Goal: Task Accomplishment & Management: Use online tool/utility

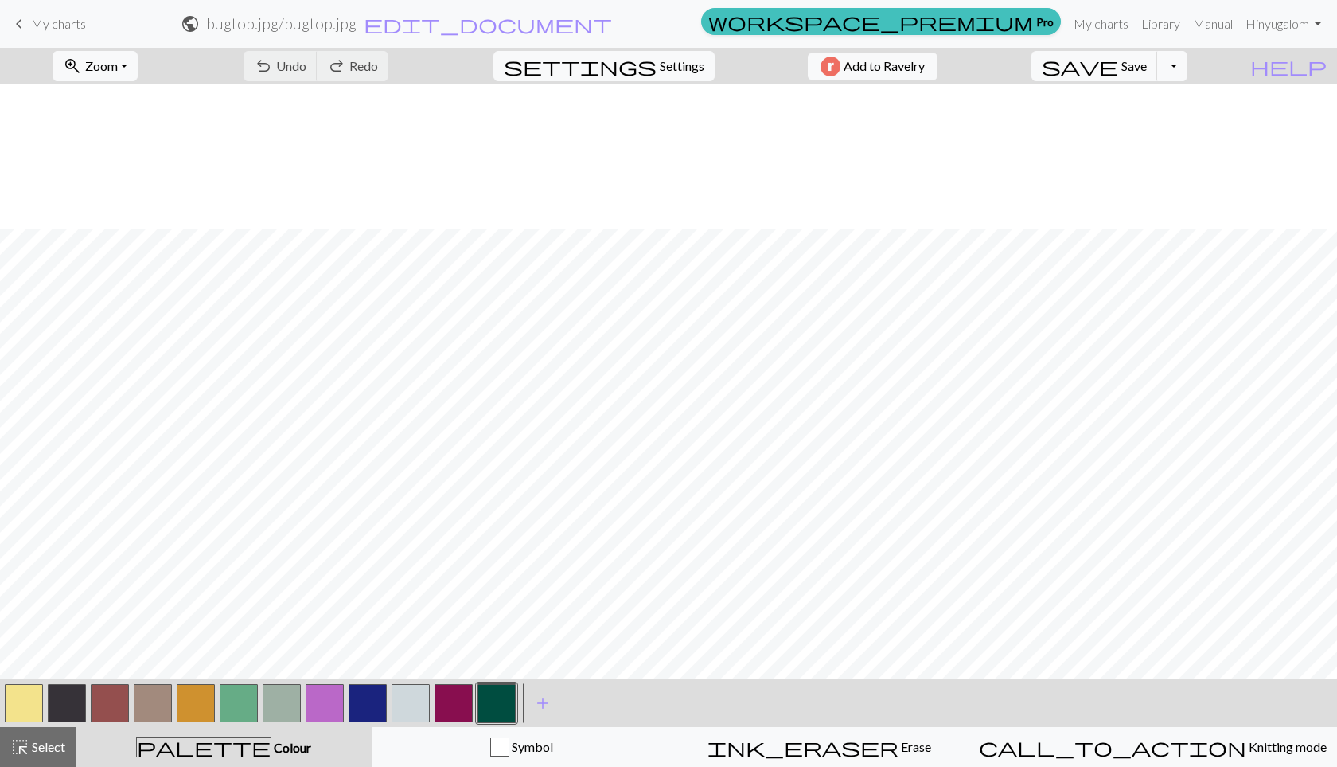
scroll to position [144, 0]
click at [251, 704] on button "button" at bounding box center [239, 703] width 38 height 38
click at [490, 704] on button "button" at bounding box center [497, 703] width 38 height 38
click at [149, 714] on button "button" at bounding box center [153, 703] width 38 height 38
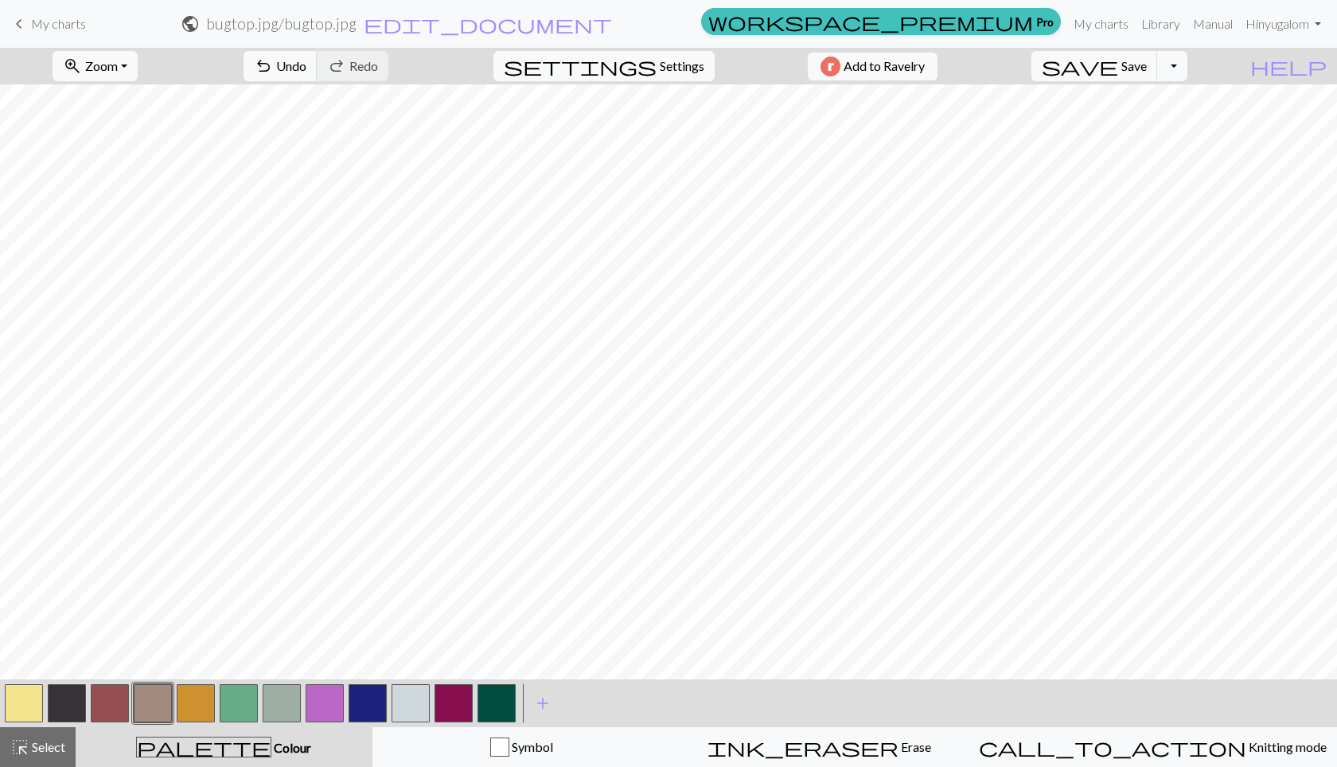
click at [34, 709] on button "button" at bounding box center [24, 703] width 38 height 38
click at [290, 700] on button "button" at bounding box center [282, 703] width 38 height 38
click at [34, 712] on button "button" at bounding box center [24, 703] width 38 height 38
click at [485, 705] on button "button" at bounding box center [497, 703] width 38 height 38
click at [192, 693] on button "button" at bounding box center [196, 703] width 38 height 38
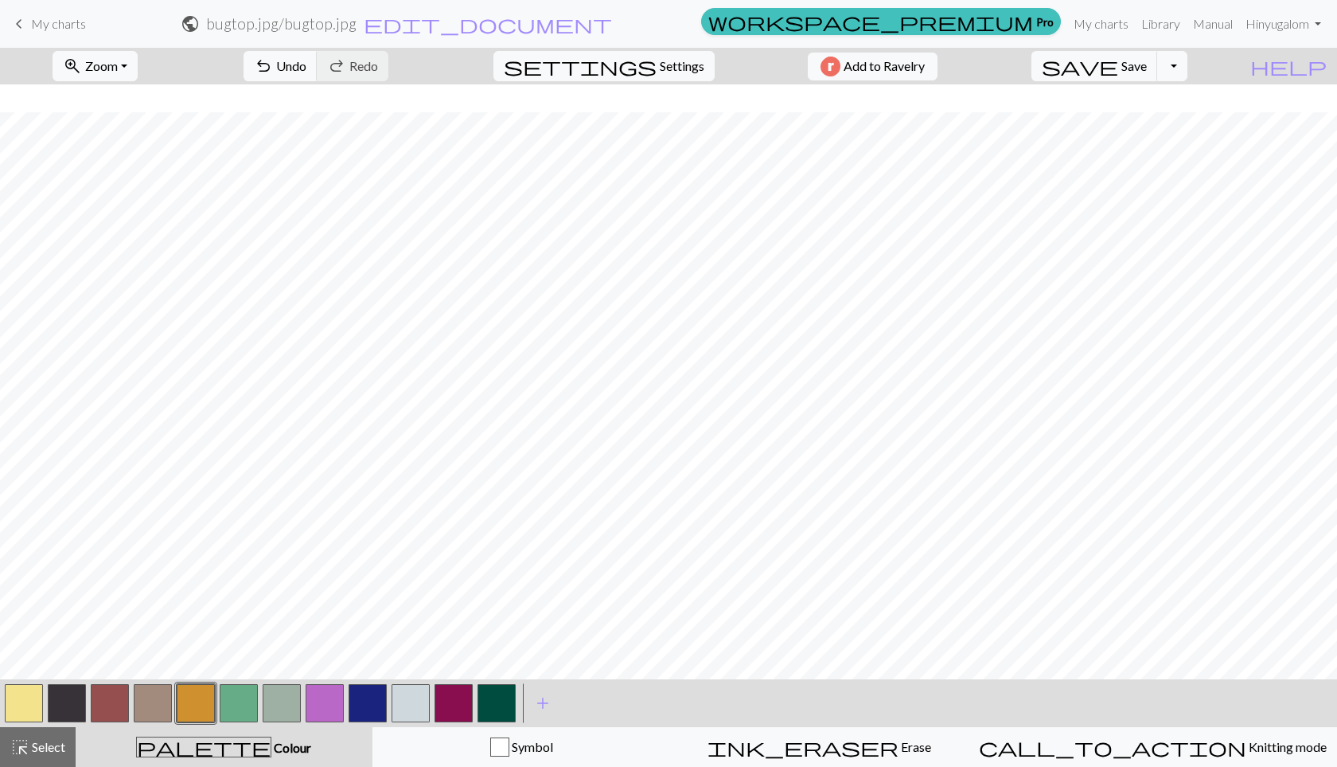
scroll to position [287, 0]
click at [32, 700] on button "button" at bounding box center [24, 703] width 38 height 38
click at [323, 697] on button "button" at bounding box center [325, 703] width 38 height 38
click at [320, 706] on button "button" at bounding box center [325, 703] width 38 height 38
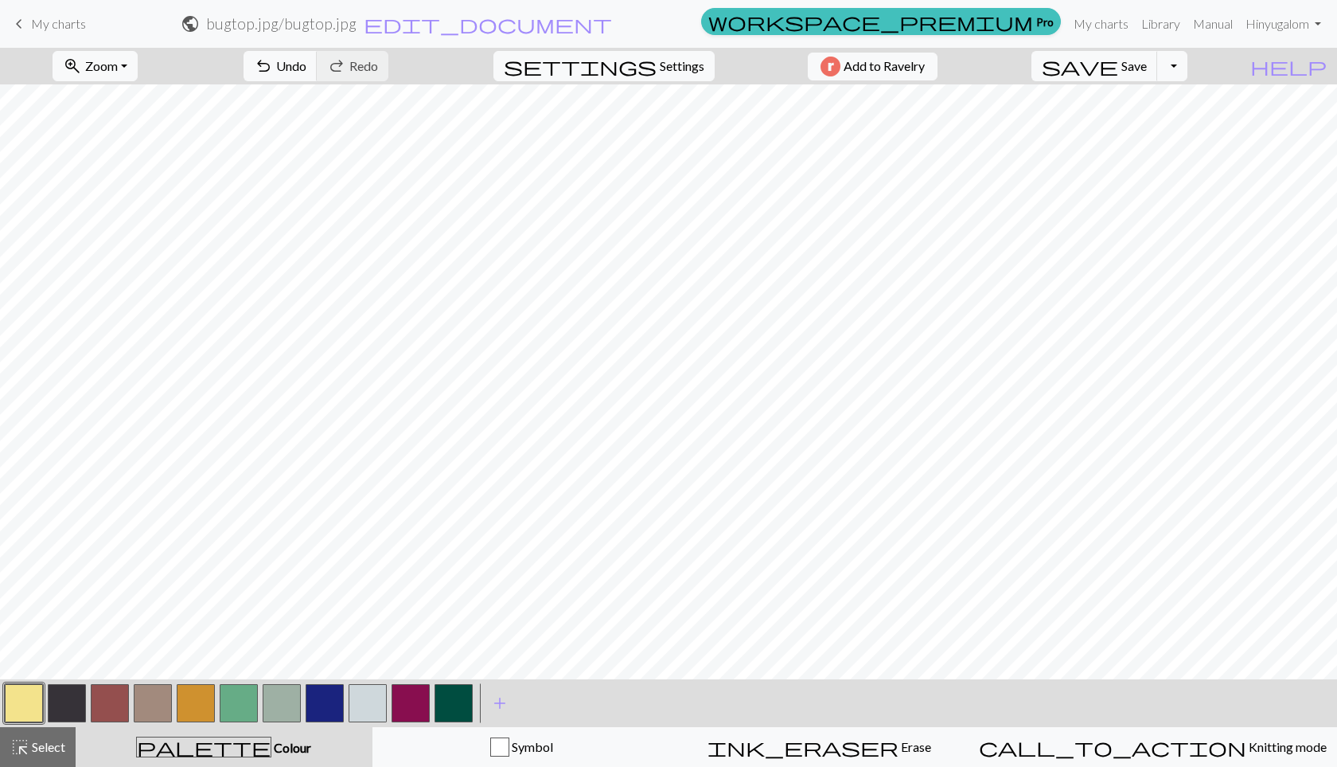
click at [111, 699] on button "button" at bounding box center [110, 703] width 38 height 38
click at [193, 695] on button "button" at bounding box center [196, 703] width 38 height 38
click at [274, 722] on div at bounding box center [281, 702] width 43 height 43
click at [290, 697] on button "button" at bounding box center [282, 703] width 38 height 38
click at [150, 704] on button "button" at bounding box center [153, 703] width 38 height 38
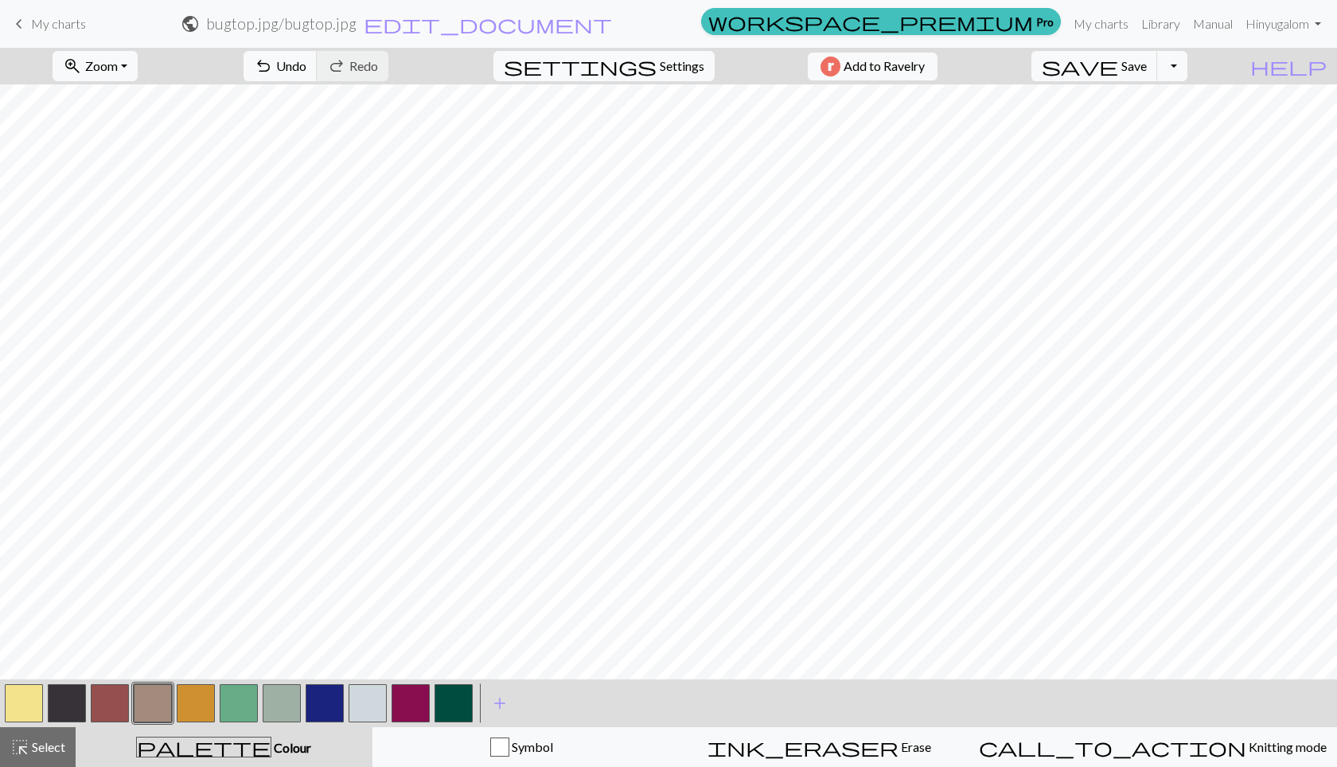
click at [32, 700] on button "button" at bounding box center [24, 703] width 38 height 38
click at [279, 708] on button "button" at bounding box center [282, 703] width 38 height 38
click at [6, 716] on button "button" at bounding box center [24, 703] width 38 height 38
click at [144, 699] on button "button" at bounding box center [153, 703] width 38 height 38
click at [63, 710] on button "button" at bounding box center [67, 703] width 38 height 38
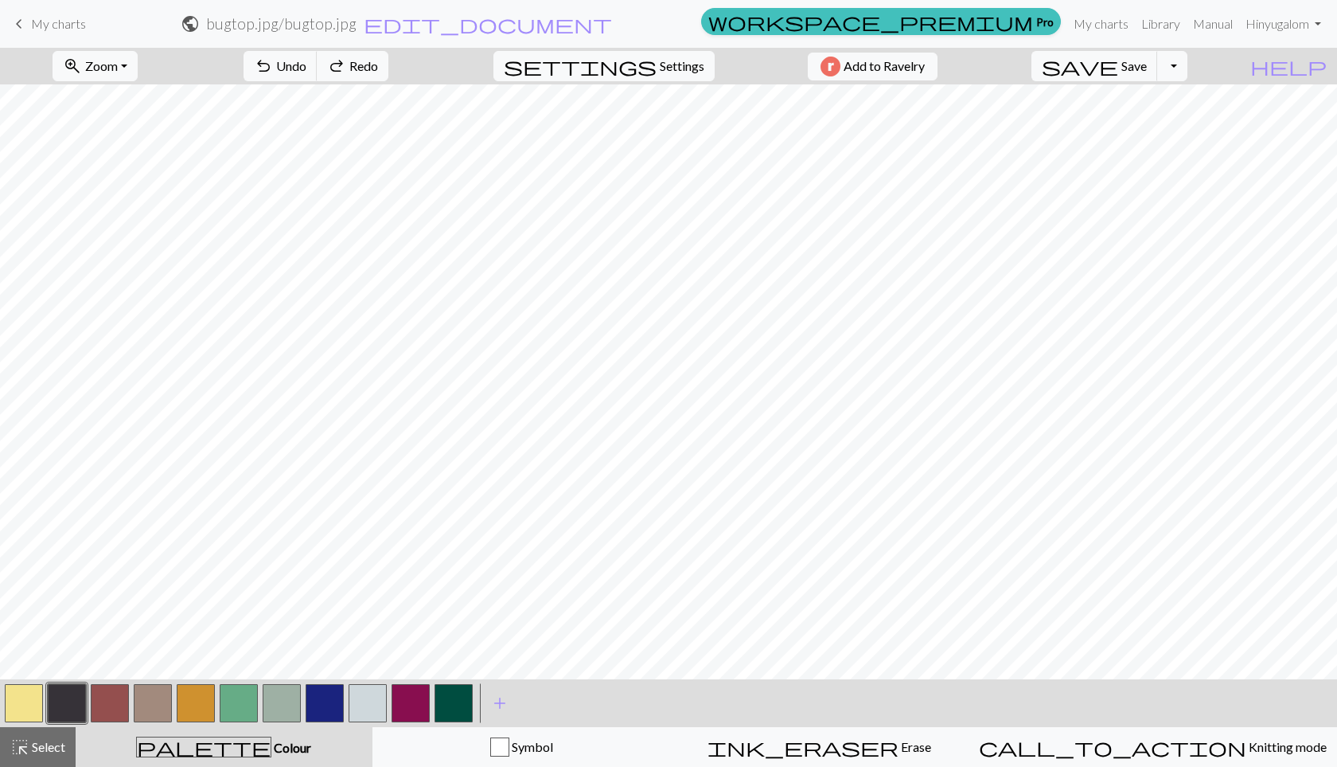
click at [184, 698] on button "button" at bounding box center [196, 703] width 38 height 38
click at [101, 703] on button "button" at bounding box center [110, 703] width 38 height 38
click at [33, 698] on button "button" at bounding box center [24, 703] width 38 height 38
click at [99, 719] on button "button" at bounding box center [110, 703] width 38 height 38
click at [201, 713] on button "button" at bounding box center [196, 703] width 38 height 38
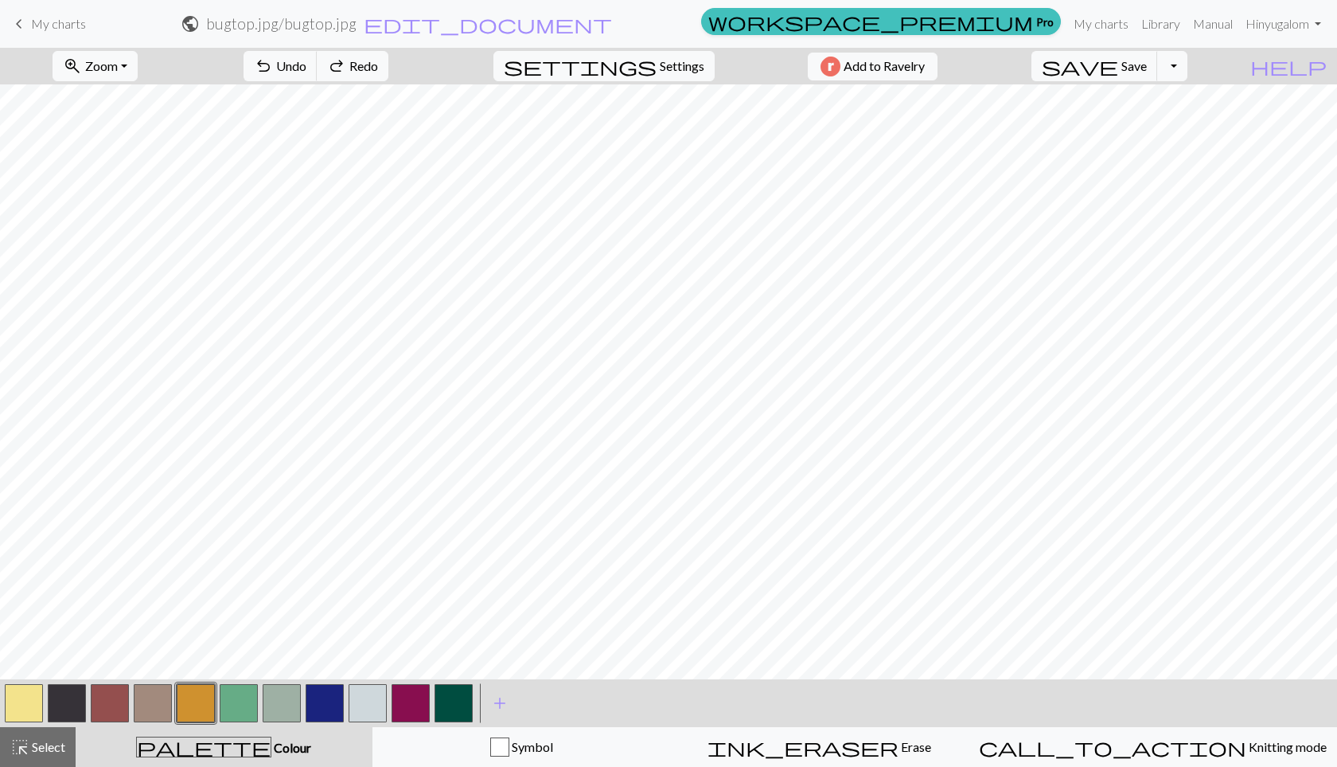
click at [244, 700] on button "button" at bounding box center [239, 703] width 38 height 38
click at [416, 700] on button "button" at bounding box center [411, 703] width 38 height 38
click at [25, 708] on button "button" at bounding box center [24, 703] width 38 height 38
click at [118, 694] on button "button" at bounding box center [110, 703] width 38 height 38
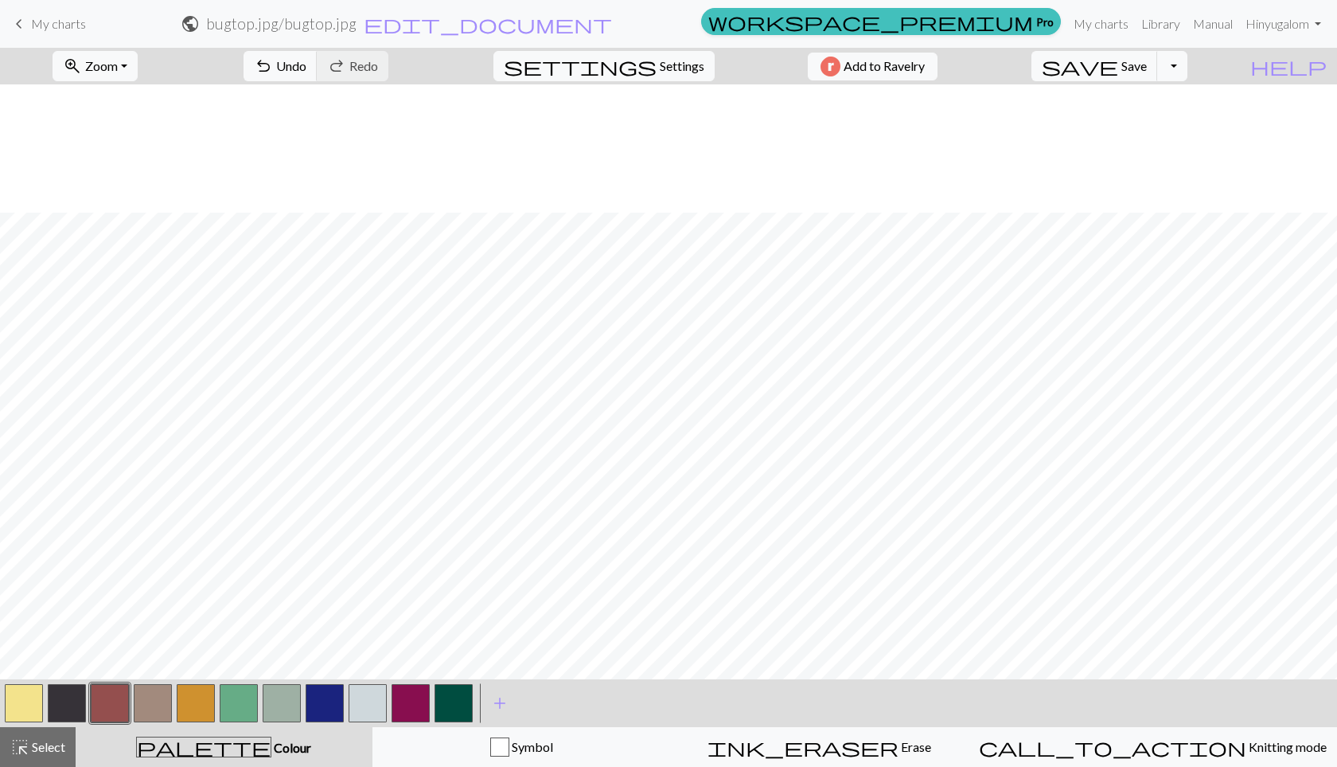
scroll to position [266, 0]
click at [187, 708] on button "button" at bounding box center [196, 703] width 38 height 38
click at [103, 711] on button "button" at bounding box center [110, 703] width 38 height 38
click at [197, 697] on button "button" at bounding box center [196, 703] width 38 height 38
click at [243, 704] on button "button" at bounding box center [239, 703] width 38 height 38
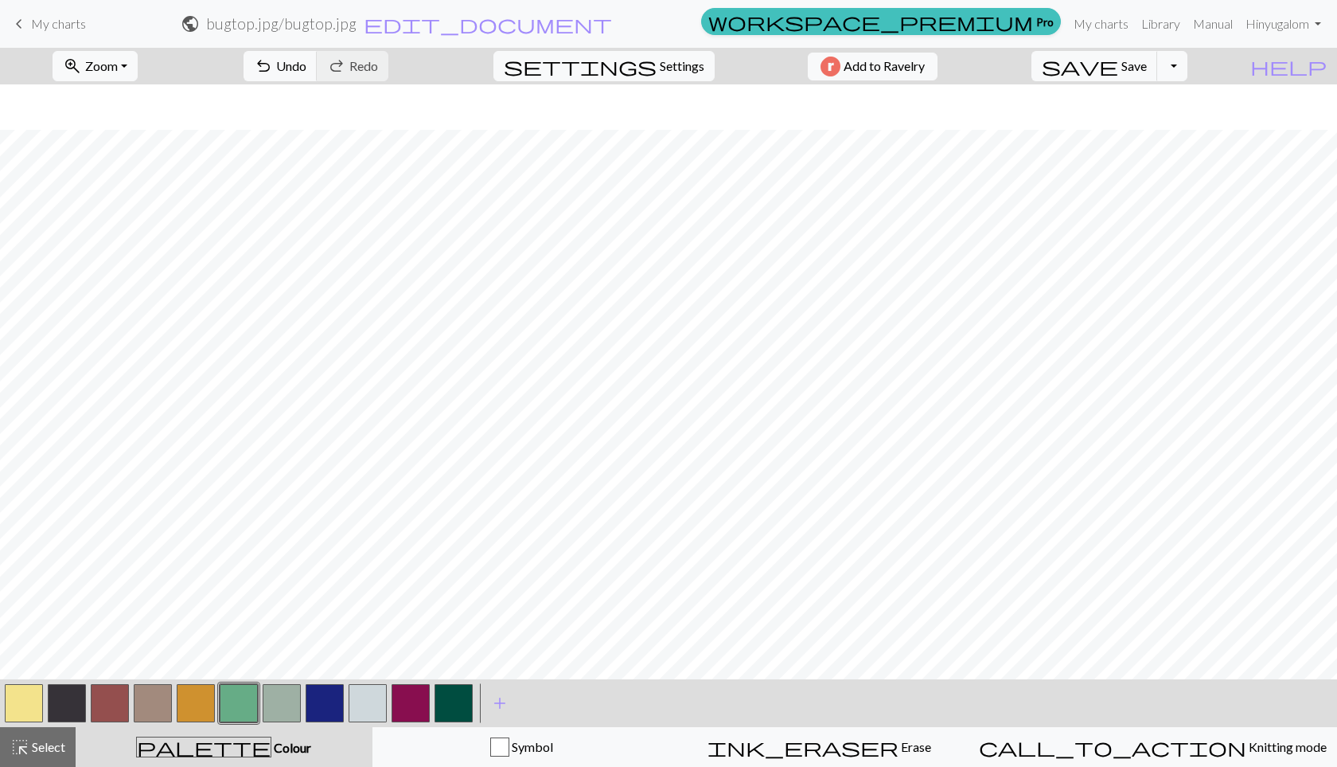
scroll to position [224, 0]
click at [455, 700] on button "button" at bounding box center [454, 703] width 38 height 38
click at [107, 701] on button "button" at bounding box center [110, 703] width 38 height 38
click at [423, 705] on button "button" at bounding box center [411, 703] width 38 height 38
click at [150, 691] on button "button" at bounding box center [153, 703] width 38 height 38
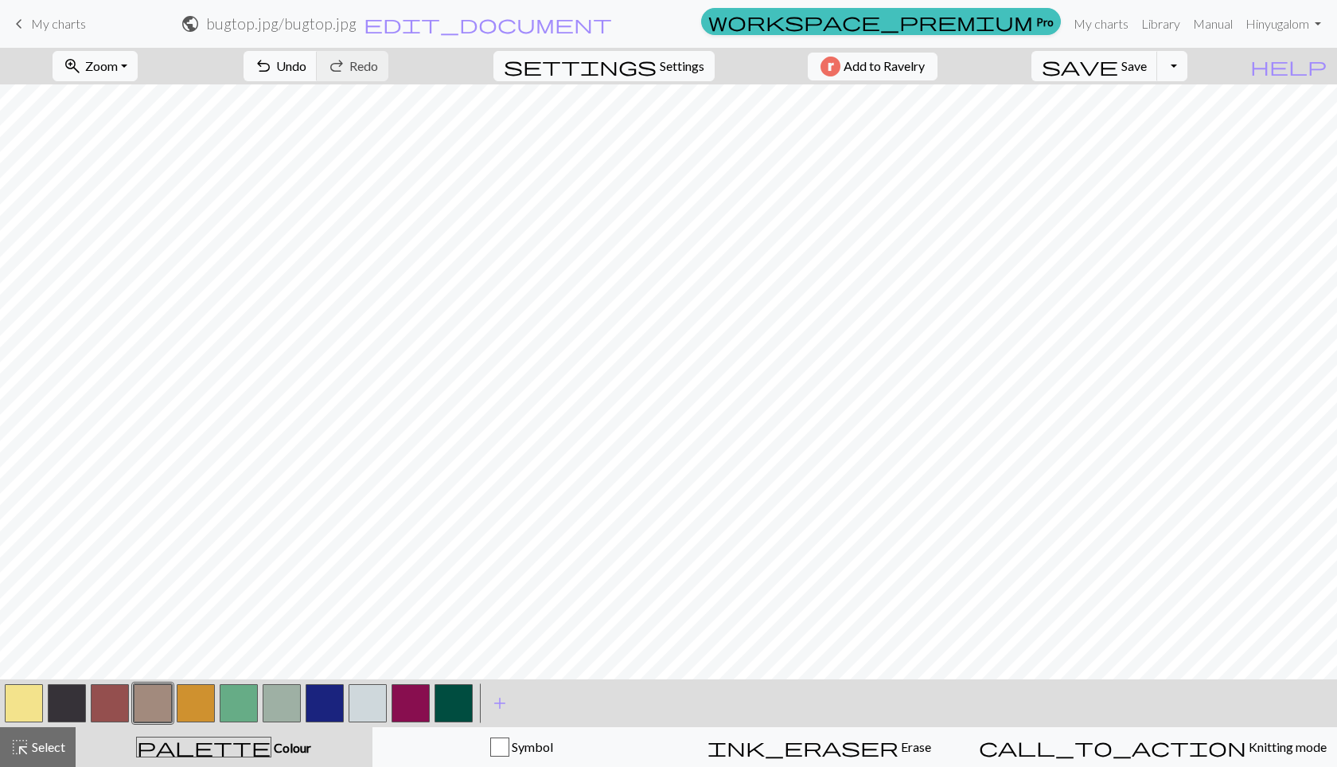
click at [198, 711] on button "button" at bounding box center [196, 703] width 38 height 38
click at [41, 697] on button "button" at bounding box center [24, 703] width 38 height 38
click at [414, 714] on button "button" at bounding box center [411, 703] width 38 height 38
click at [143, 704] on button "button" at bounding box center [153, 703] width 38 height 38
click at [31, 702] on button "button" at bounding box center [24, 703] width 38 height 38
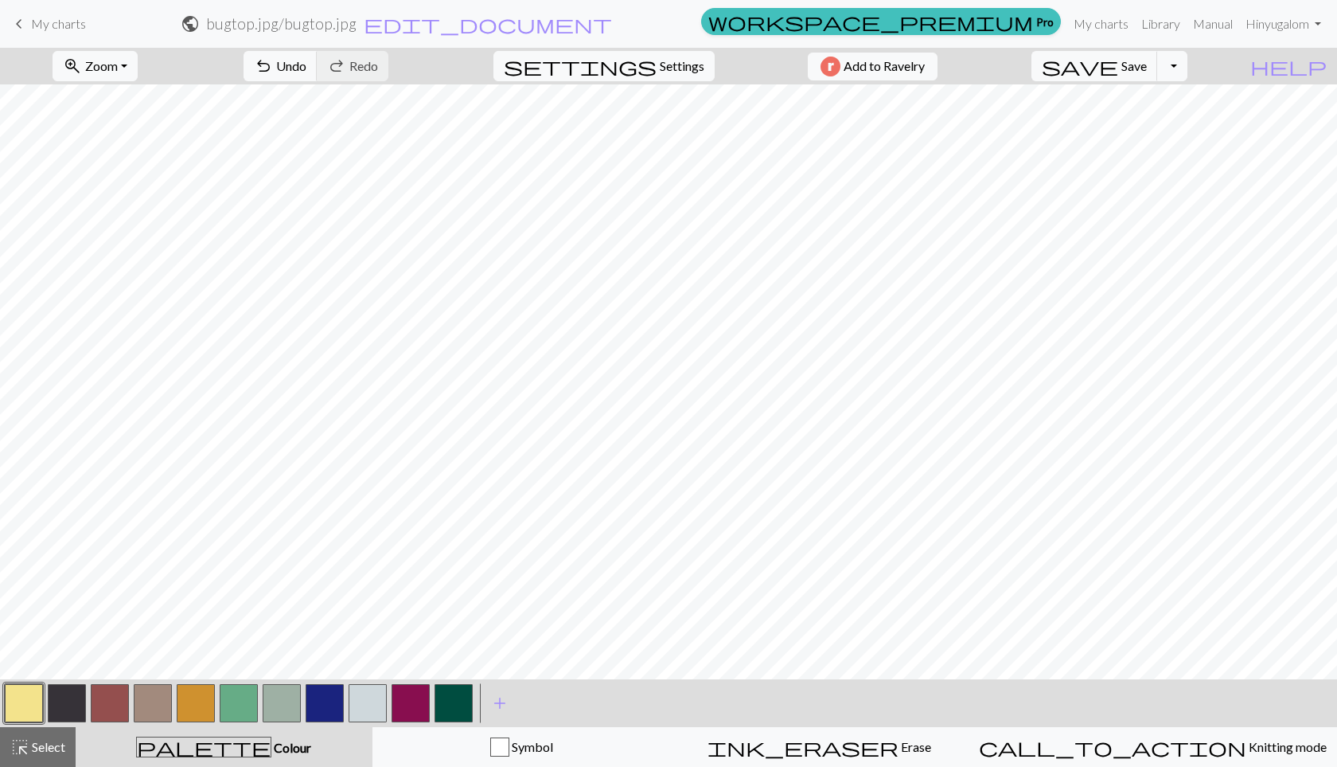
click at [30, 702] on button "button" at bounding box center [24, 703] width 38 height 38
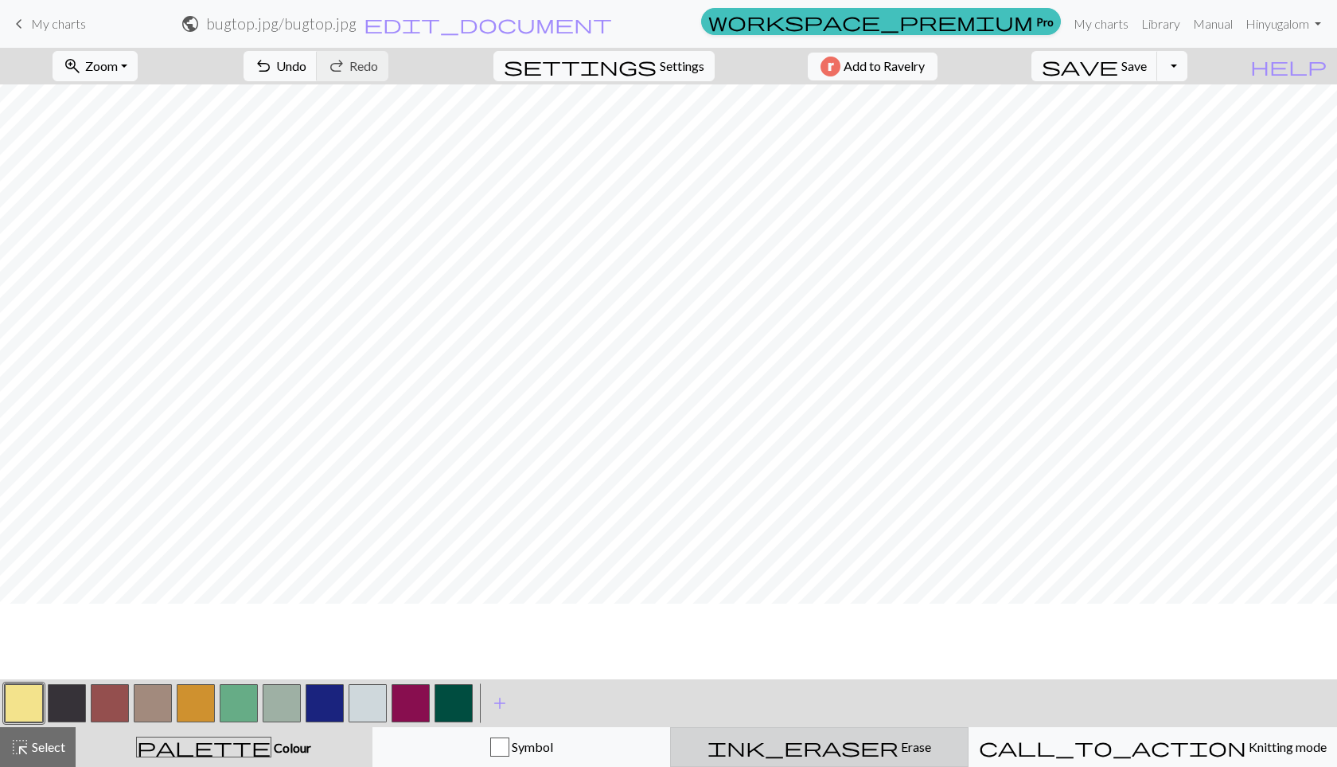
scroll to position [61, 0]
click at [454, 716] on button "button" at bounding box center [454, 703] width 38 height 38
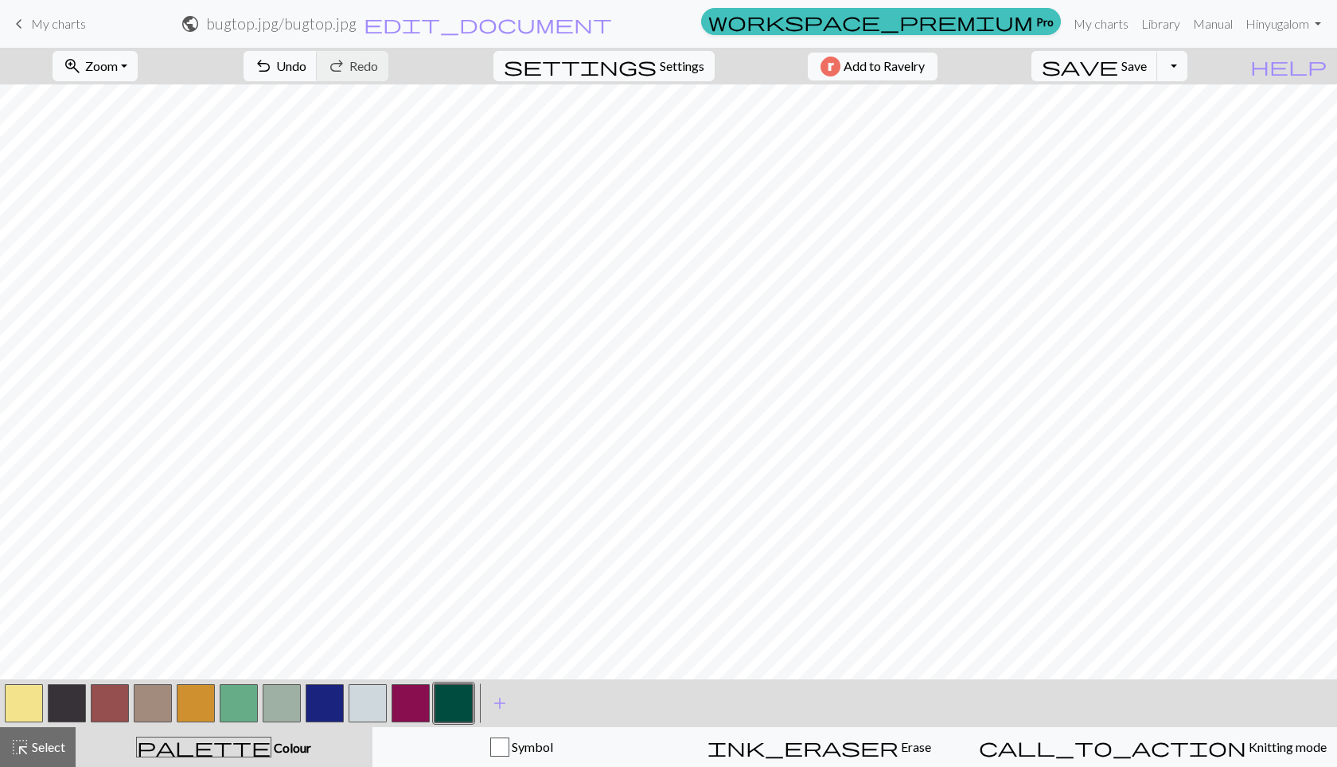
click at [419, 704] on button "button" at bounding box center [411, 703] width 38 height 38
click at [329, 700] on button "button" at bounding box center [325, 703] width 38 height 38
click at [197, 698] on button "button" at bounding box center [196, 703] width 38 height 38
click at [106, 707] on button "button" at bounding box center [110, 703] width 38 height 38
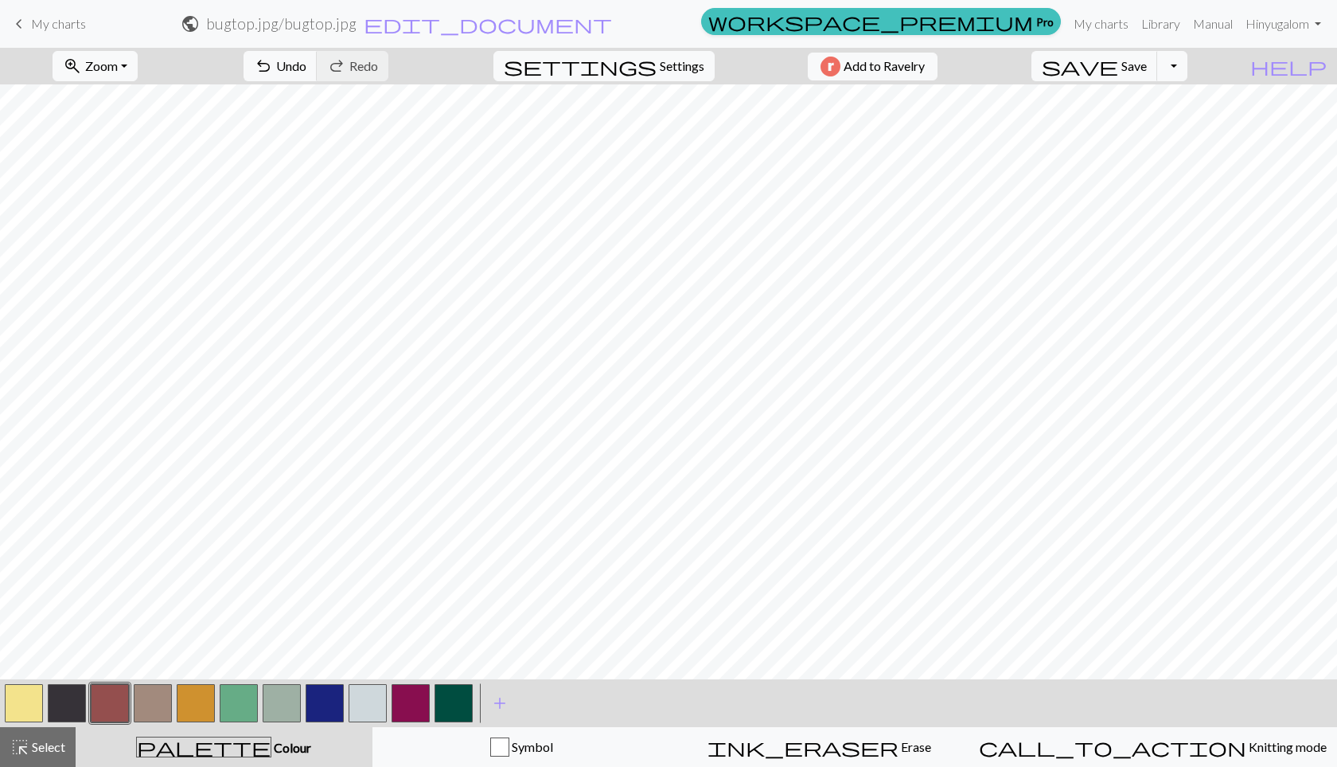
click at [279, 705] on button "button" at bounding box center [282, 703] width 38 height 38
click at [19, 697] on button "button" at bounding box center [24, 703] width 38 height 38
click at [100, 705] on button "button" at bounding box center [110, 703] width 38 height 38
click at [34, 693] on button "button" at bounding box center [24, 703] width 38 height 38
click at [113, 698] on button "button" at bounding box center [110, 703] width 38 height 38
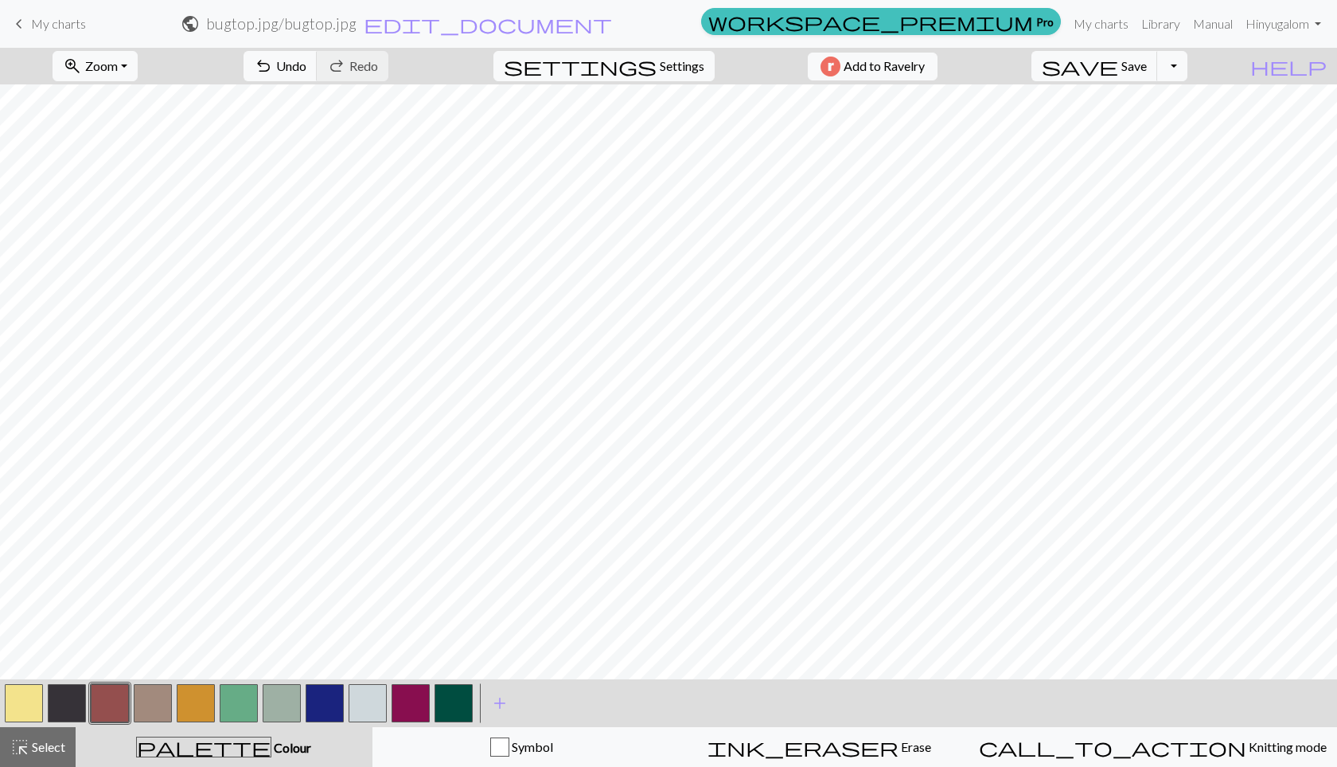
click at [277, 693] on button "button" at bounding box center [282, 703] width 38 height 38
click at [205, 694] on button "button" at bounding box center [196, 703] width 38 height 38
click at [112, 702] on button "button" at bounding box center [110, 703] width 38 height 38
click at [295, 713] on button "button" at bounding box center [282, 703] width 38 height 38
click at [35, 697] on button "button" at bounding box center [24, 703] width 38 height 38
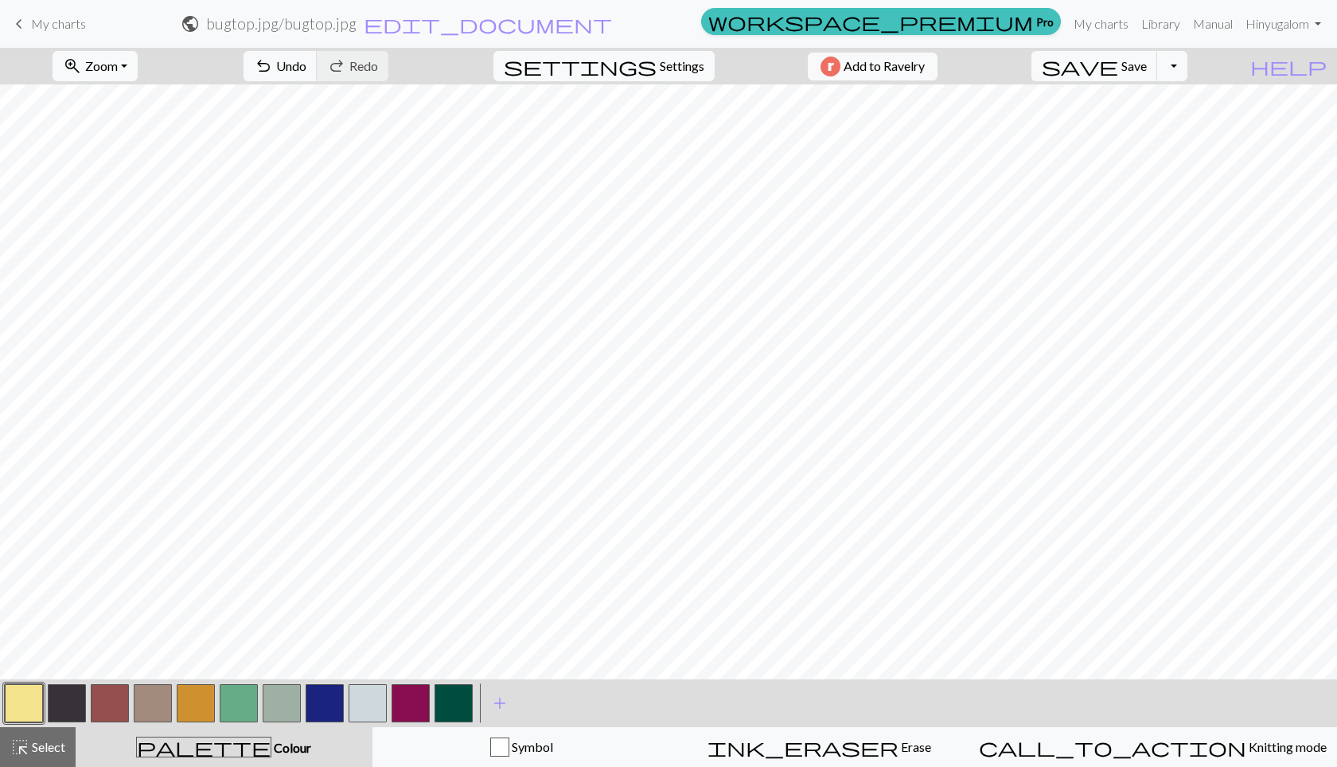
click at [197, 700] on button "button" at bounding box center [196, 703] width 38 height 38
click at [109, 708] on button "button" at bounding box center [110, 703] width 38 height 38
click at [63, 708] on button "button" at bounding box center [67, 703] width 38 height 38
click at [35, 692] on button "button" at bounding box center [24, 703] width 38 height 38
click at [155, 699] on button "button" at bounding box center [153, 703] width 38 height 38
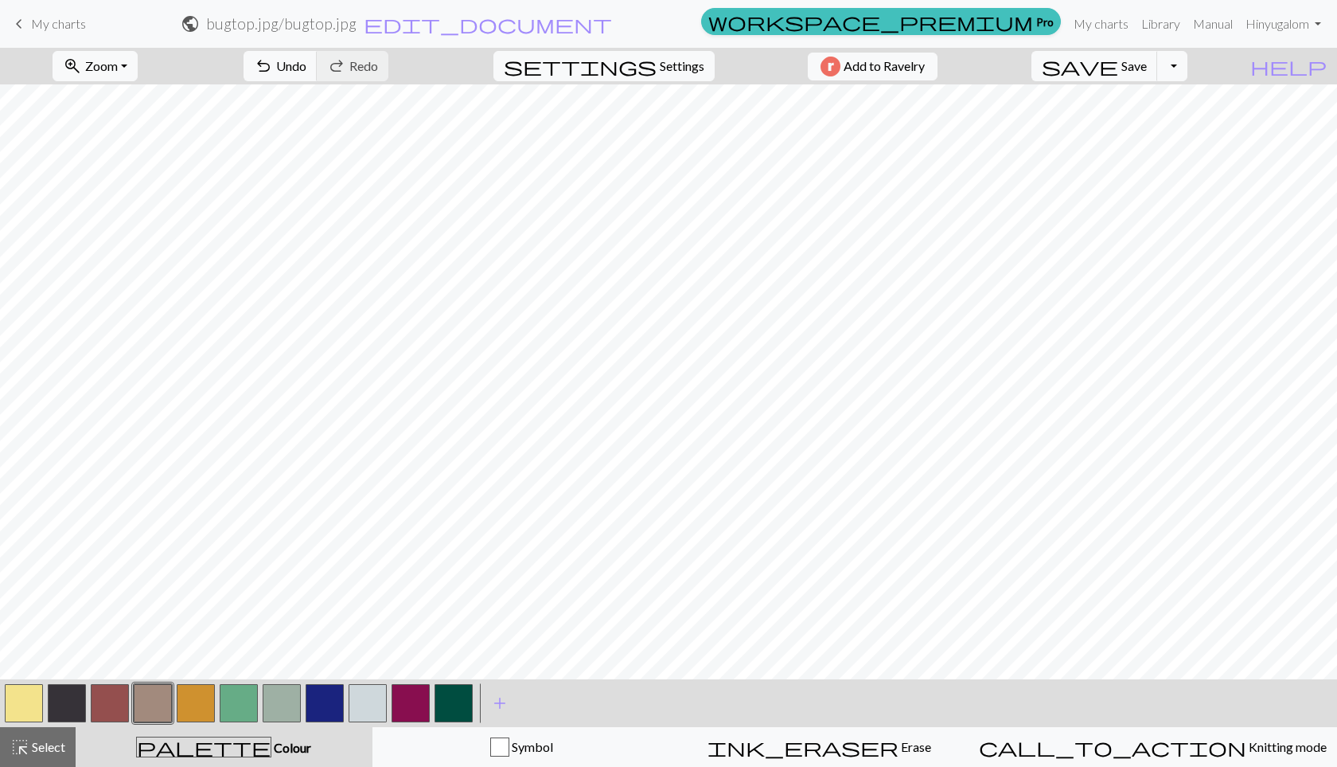
click at [201, 699] on button "button" at bounding box center [196, 703] width 38 height 38
click at [103, 704] on button "button" at bounding box center [110, 703] width 38 height 38
click at [150, 697] on button "button" at bounding box center [153, 703] width 38 height 38
click at [18, 708] on button "button" at bounding box center [24, 703] width 38 height 38
click at [163, 712] on button "button" at bounding box center [153, 703] width 38 height 38
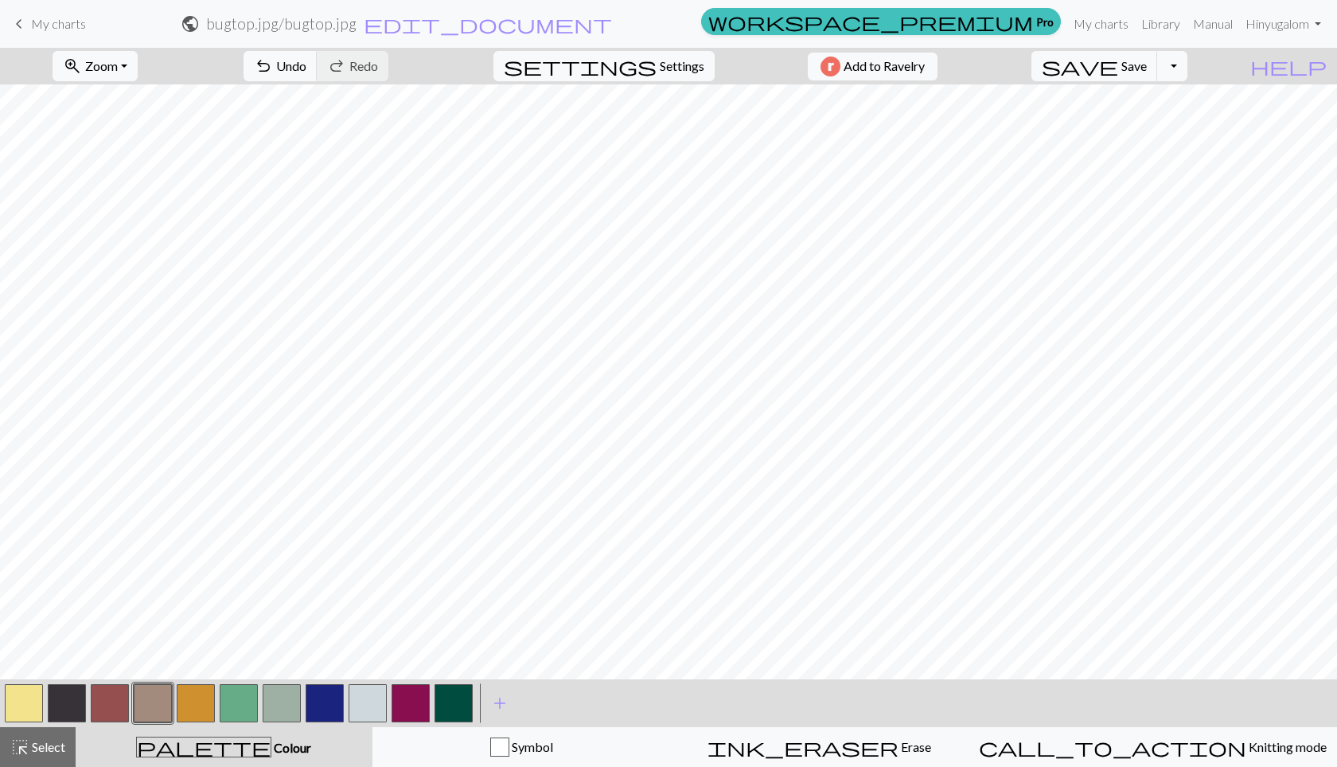
click at [27, 690] on button "button" at bounding box center [24, 703] width 38 height 38
click at [199, 699] on button "button" at bounding box center [196, 703] width 38 height 38
click at [116, 697] on button "button" at bounding box center [110, 703] width 38 height 38
click at [34, 708] on button "button" at bounding box center [24, 703] width 38 height 38
click at [455, 699] on button "button" at bounding box center [454, 703] width 38 height 38
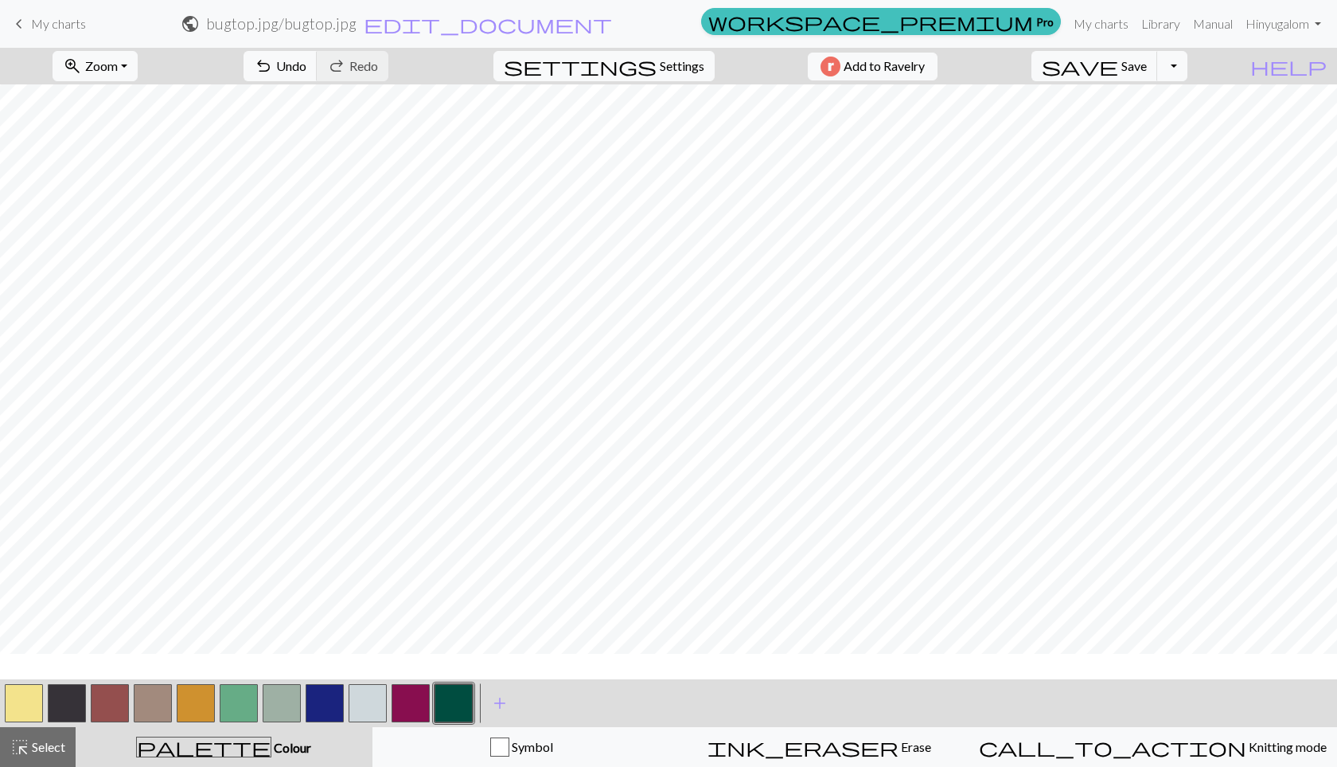
scroll to position [287, 0]
click at [413, 696] on button "button" at bounding box center [411, 703] width 38 height 38
click at [240, 704] on button "button" at bounding box center [239, 703] width 38 height 38
click at [111, 696] on button "button" at bounding box center [110, 703] width 38 height 38
click at [442, 696] on button "button" at bounding box center [454, 703] width 38 height 38
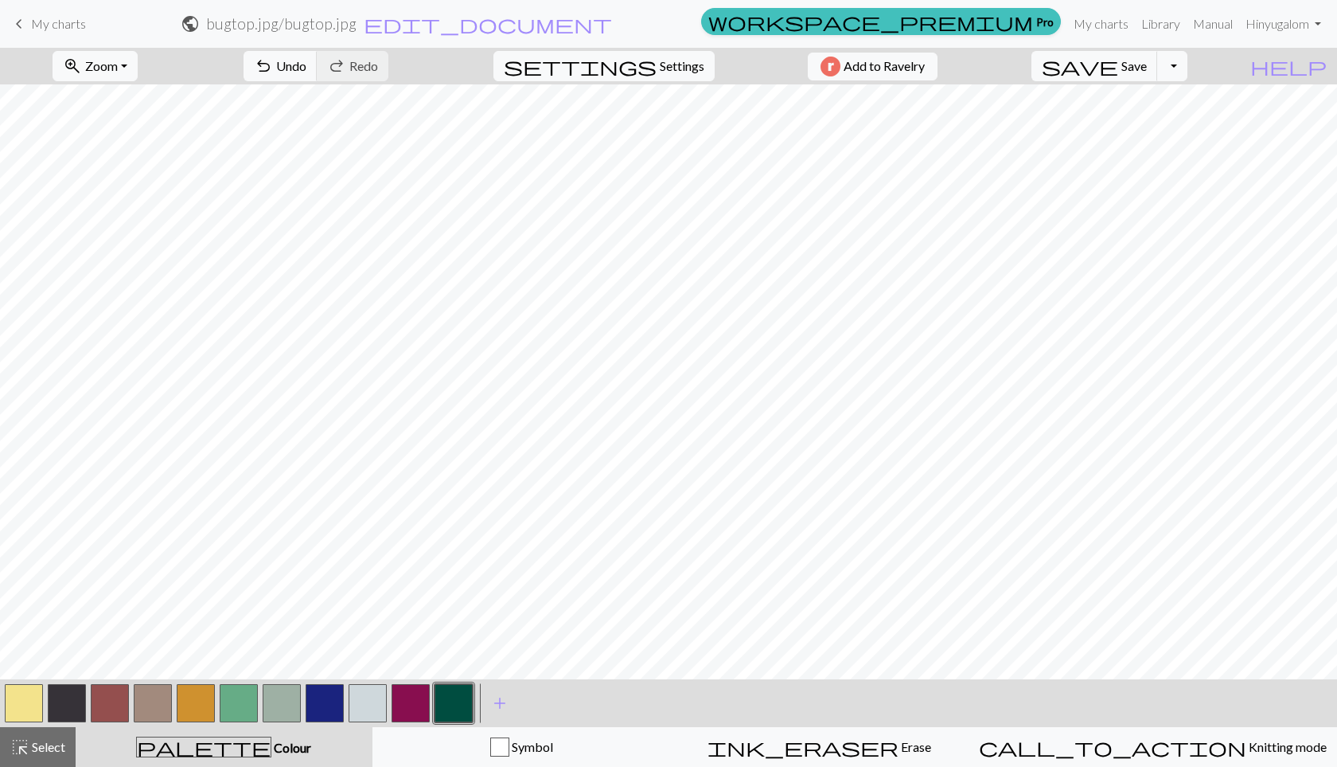
click at [116, 695] on button "button" at bounding box center [110, 703] width 38 height 38
click at [150, 699] on button "button" at bounding box center [153, 703] width 38 height 38
click at [233, 704] on button "button" at bounding box center [239, 703] width 38 height 38
click at [159, 695] on button "button" at bounding box center [153, 703] width 38 height 38
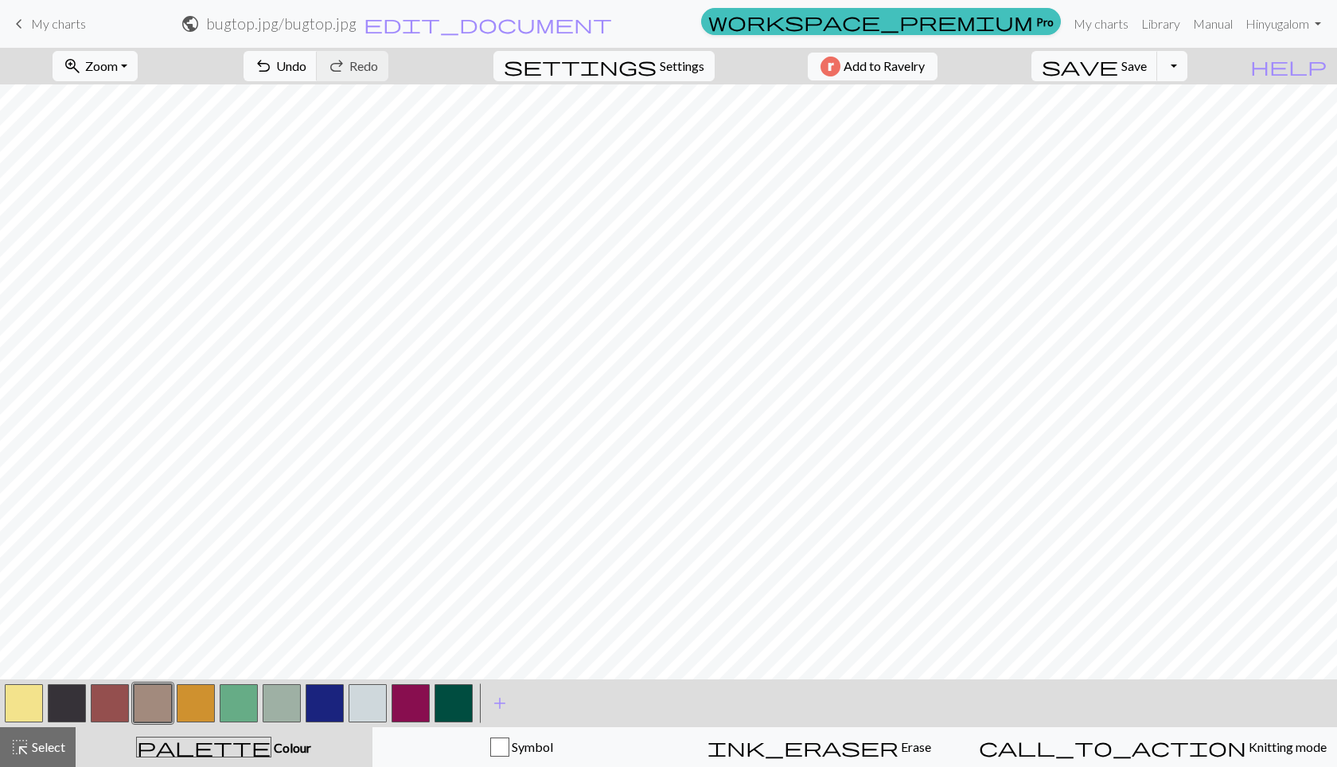
click at [451, 703] on button "button" at bounding box center [454, 703] width 38 height 38
click at [139, 704] on button "button" at bounding box center [153, 703] width 38 height 38
click at [416, 713] on button "button" at bounding box center [411, 703] width 38 height 38
click at [195, 708] on button "button" at bounding box center [196, 703] width 38 height 38
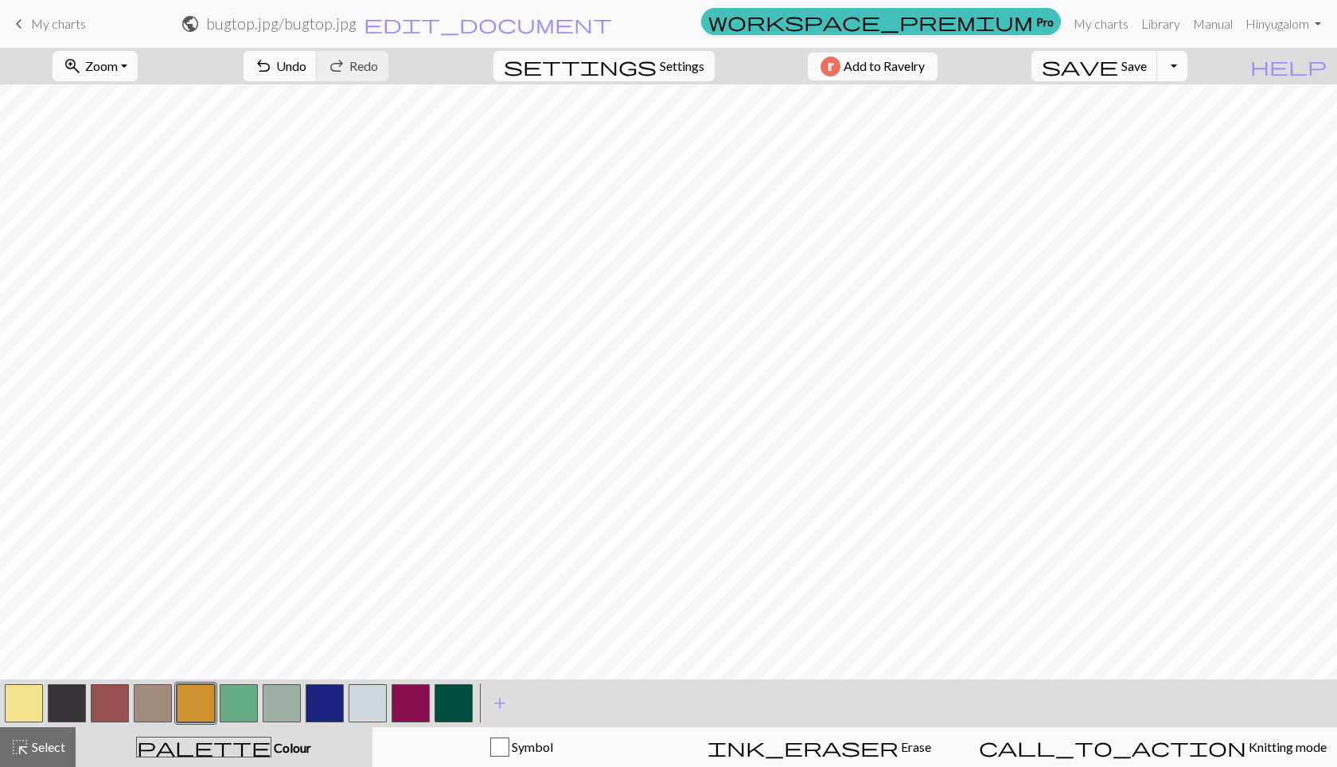
click at [448, 698] on button "button" at bounding box center [454, 703] width 38 height 38
click at [199, 704] on button "button" at bounding box center [196, 703] width 38 height 38
click at [98, 711] on button "button" at bounding box center [110, 703] width 38 height 38
click at [205, 703] on button "button" at bounding box center [196, 703] width 38 height 38
click at [33, 704] on button "button" at bounding box center [24, 703] width 38 height 38
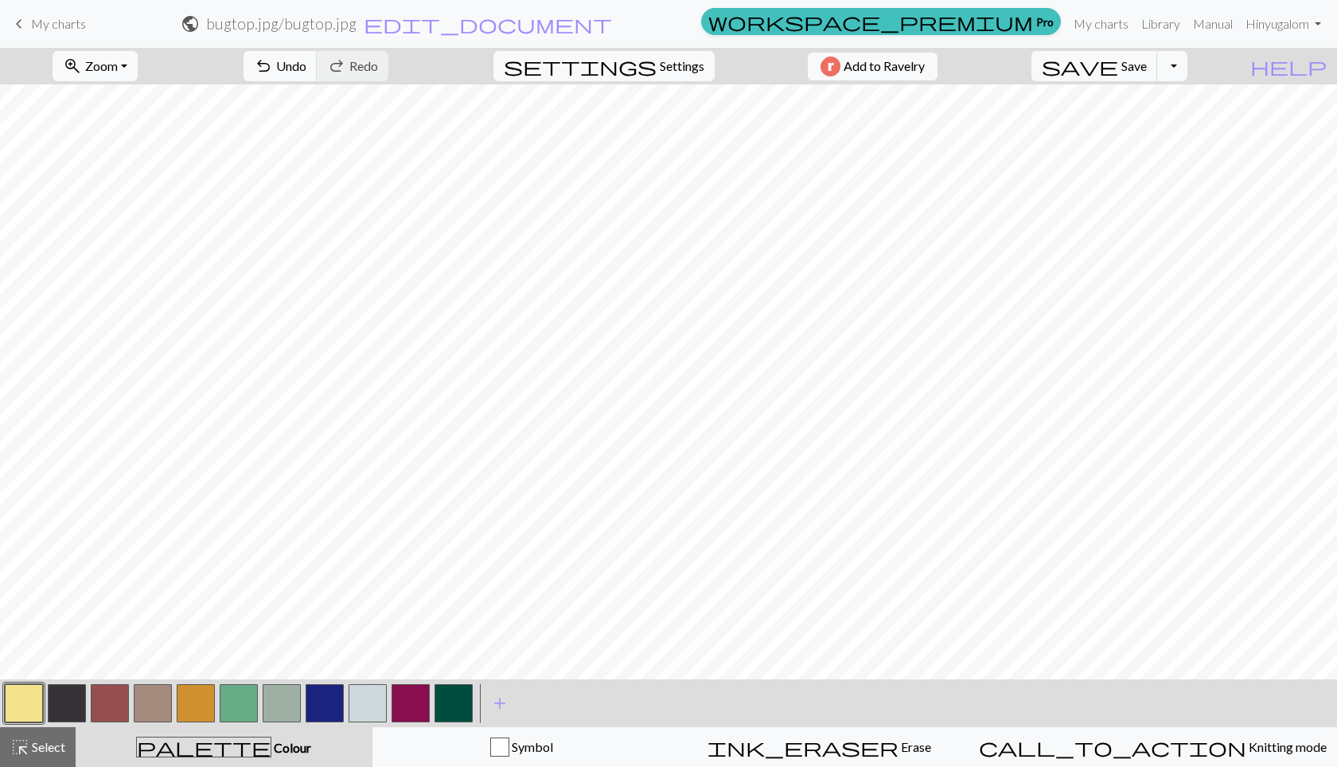
click at [445, 709] on button "button" at bounding box center [454, 703] width 38 height 38
click at [25, 697] on button "button" at bounding box center [24, 703] width 38 height 38
click at [115, 698] on button "button" at bounding box center [110, 703] width 38 height 38
click at [28, 705] on button "button" at bounding box center [24, 703] width 38 height 38
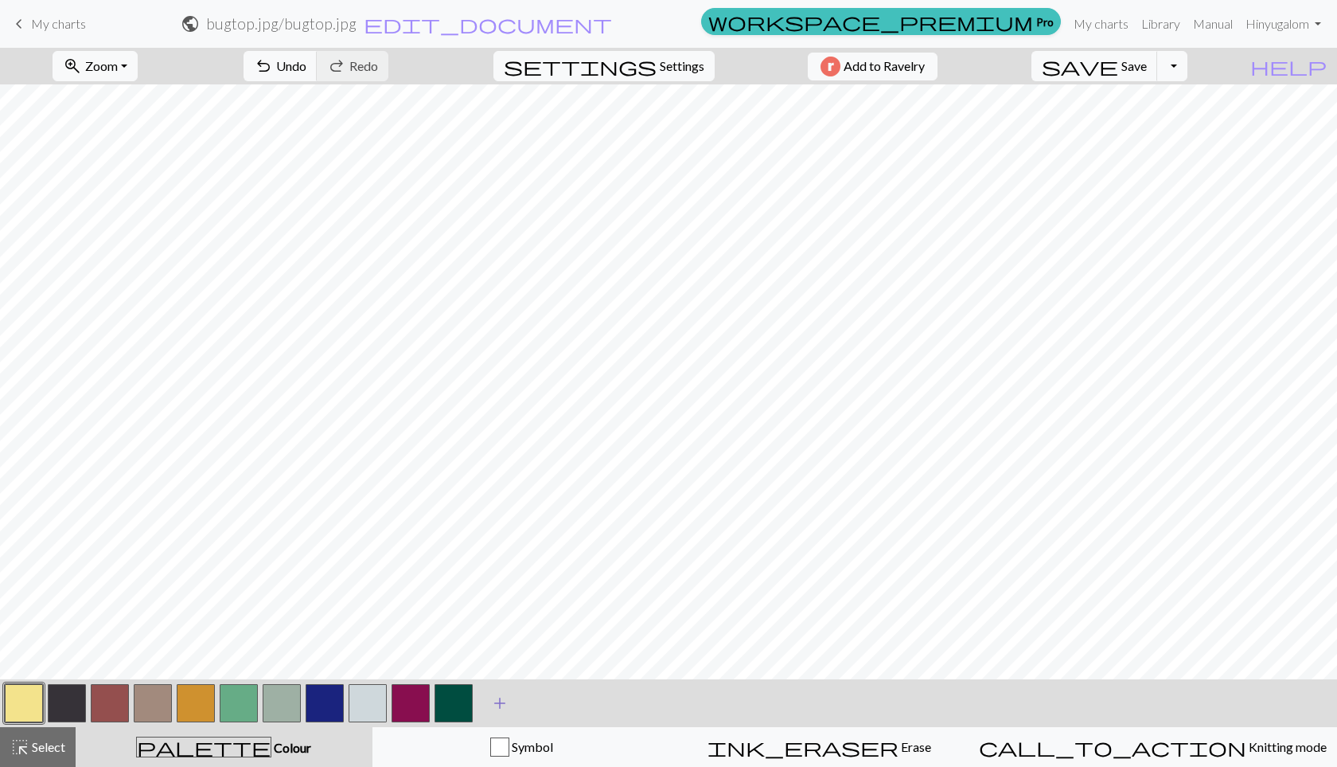
click at [488, 696] on button "add Add a colour" at bounding box center [500, 703] width 40 height 40
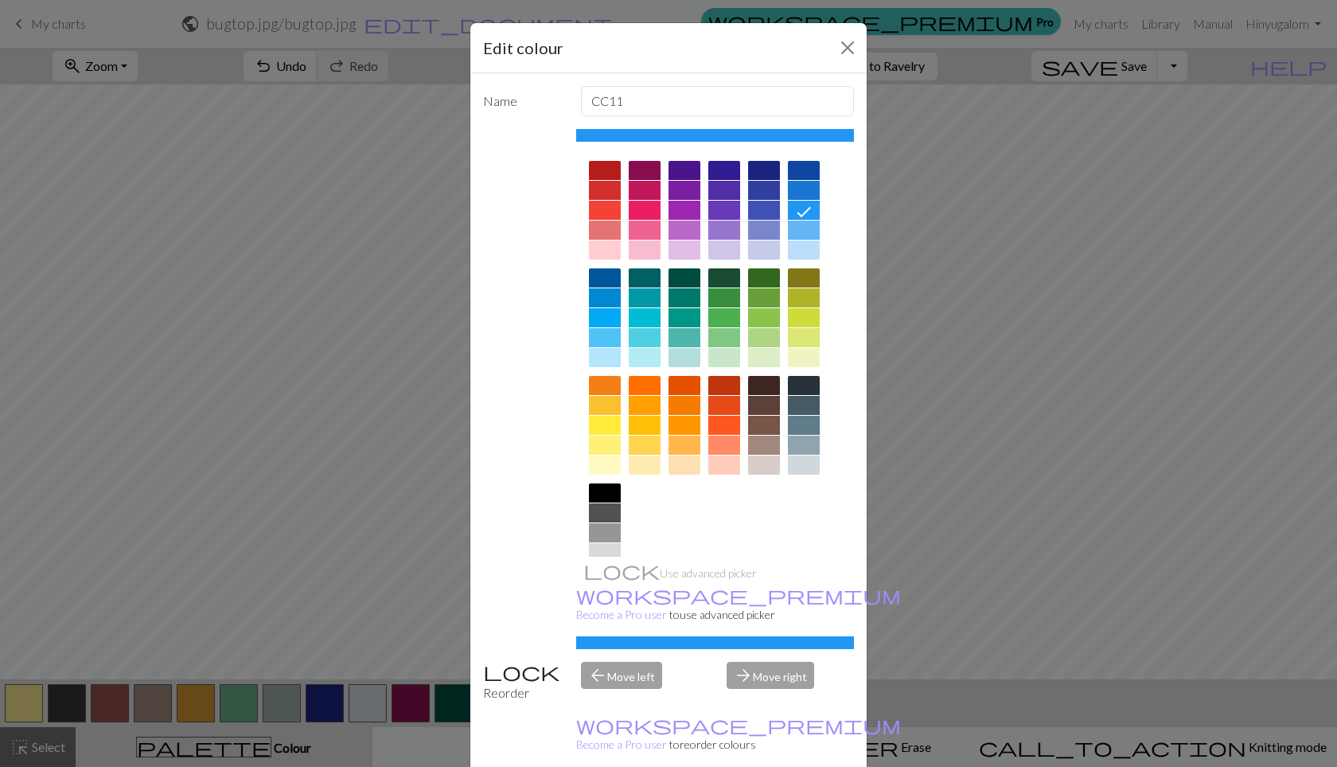
scroll to position [44, 0]
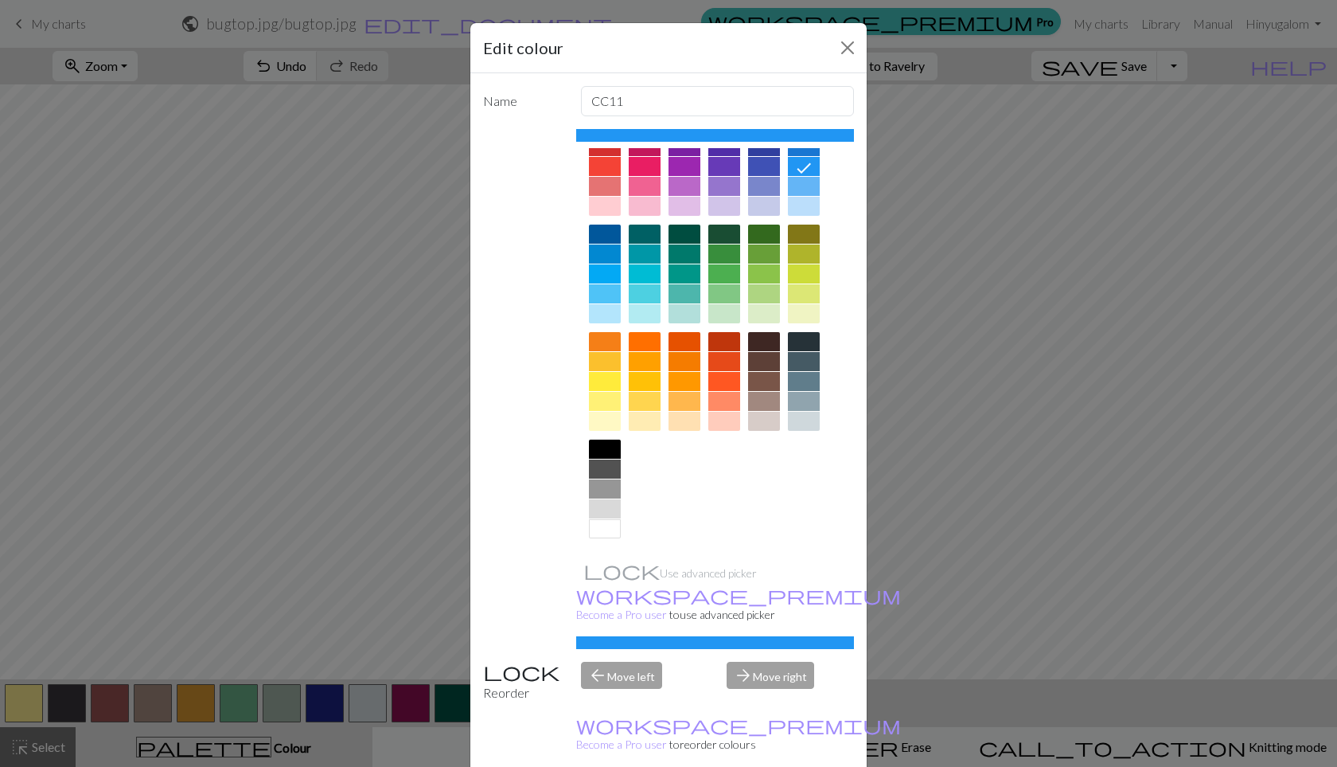
click at [606, 530] on div at bounding box center [605, 528] width 32 height 19
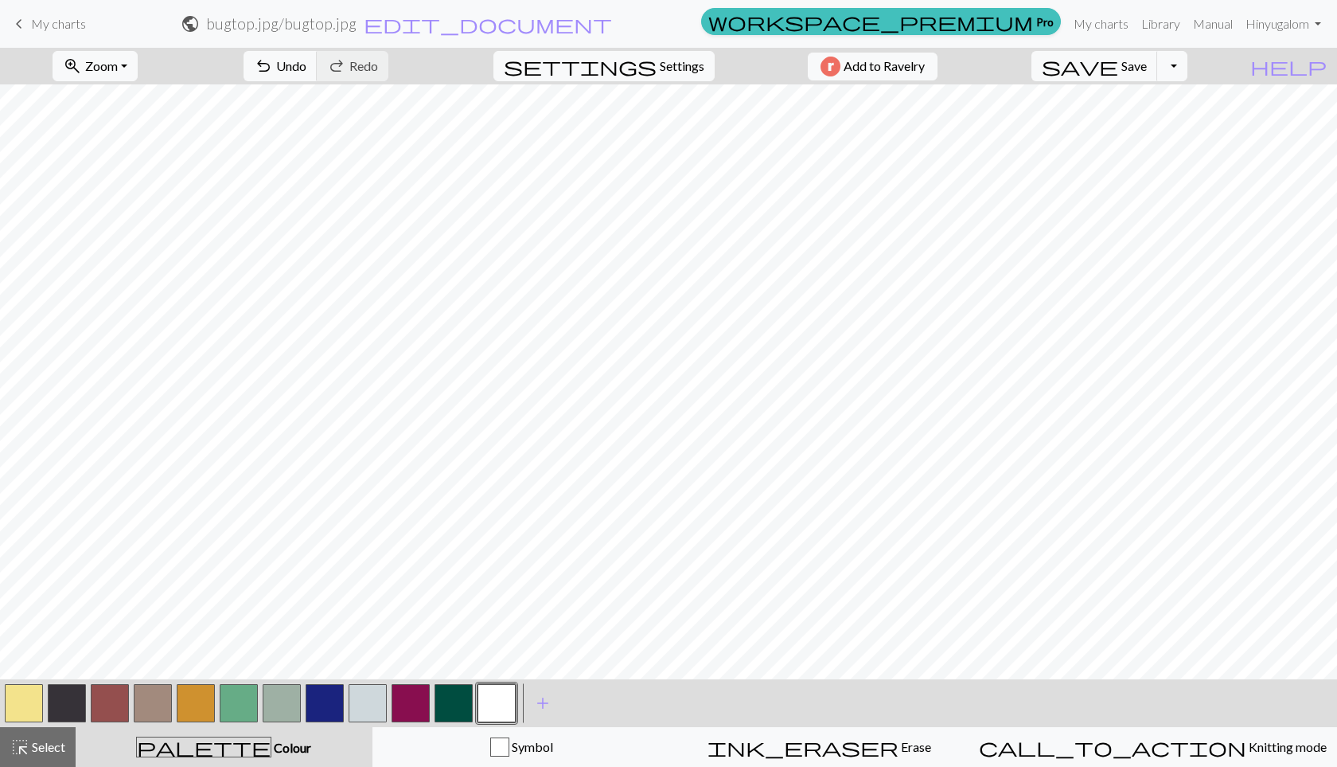
click at [29, 704] on button "button" at bounding box center [24, 703] width 38 height 38
click at [501, 690] on button "button" at bounding box center [497, 703] width 38 height 38
click at [12, 751] on span "highlight_alt" at bounding box center [19, 747] width 19 height 22
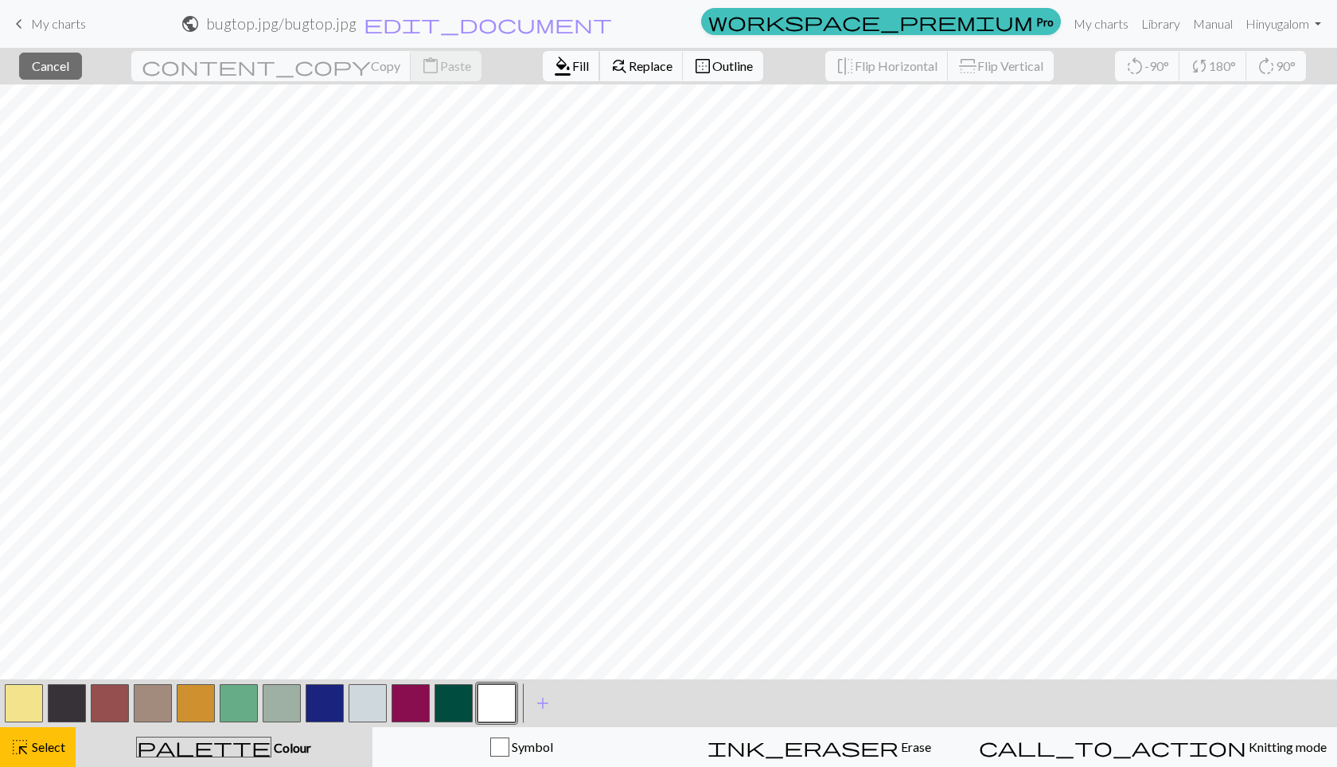
click at [553, 72] on span "format_color_fill" at bounding box center [562, 66] width 19 height 22
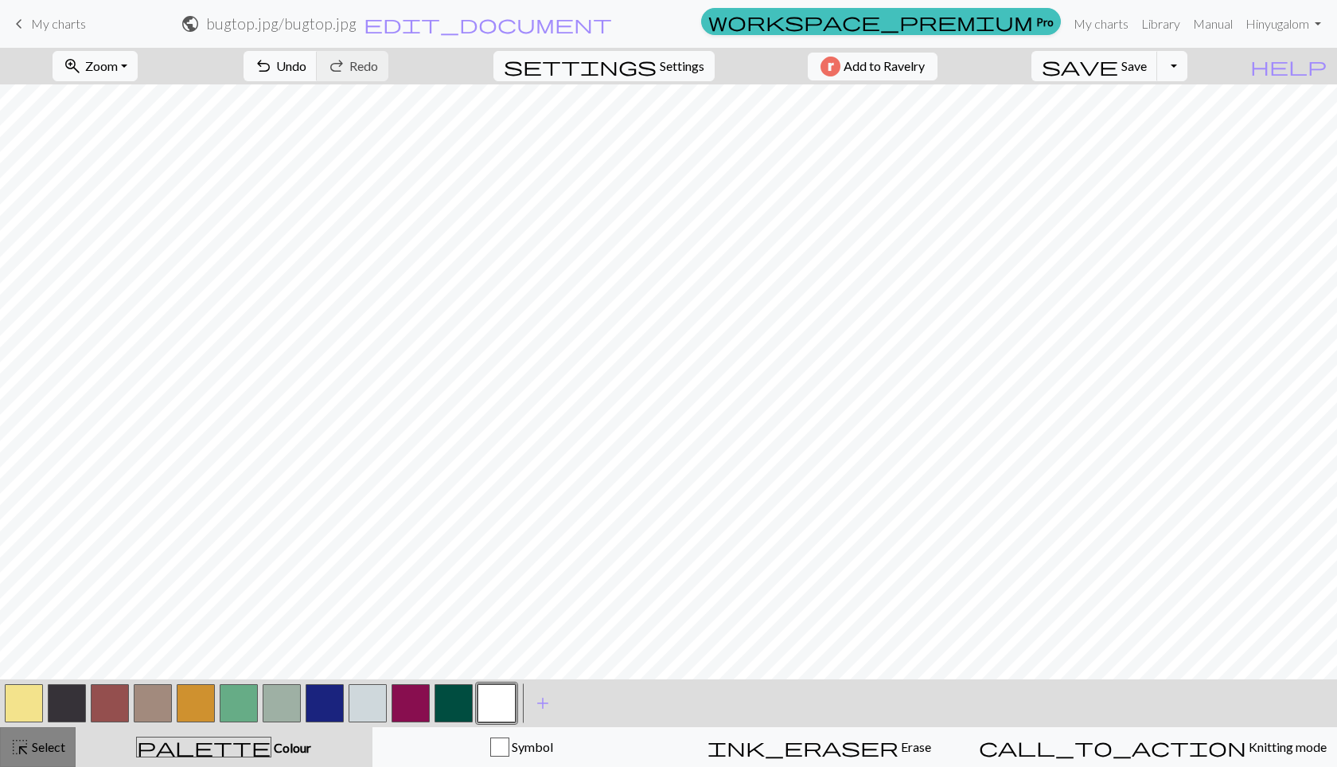
click at [38, 750] on span "Select" at bounding box center [47, 746] width 36 height 15
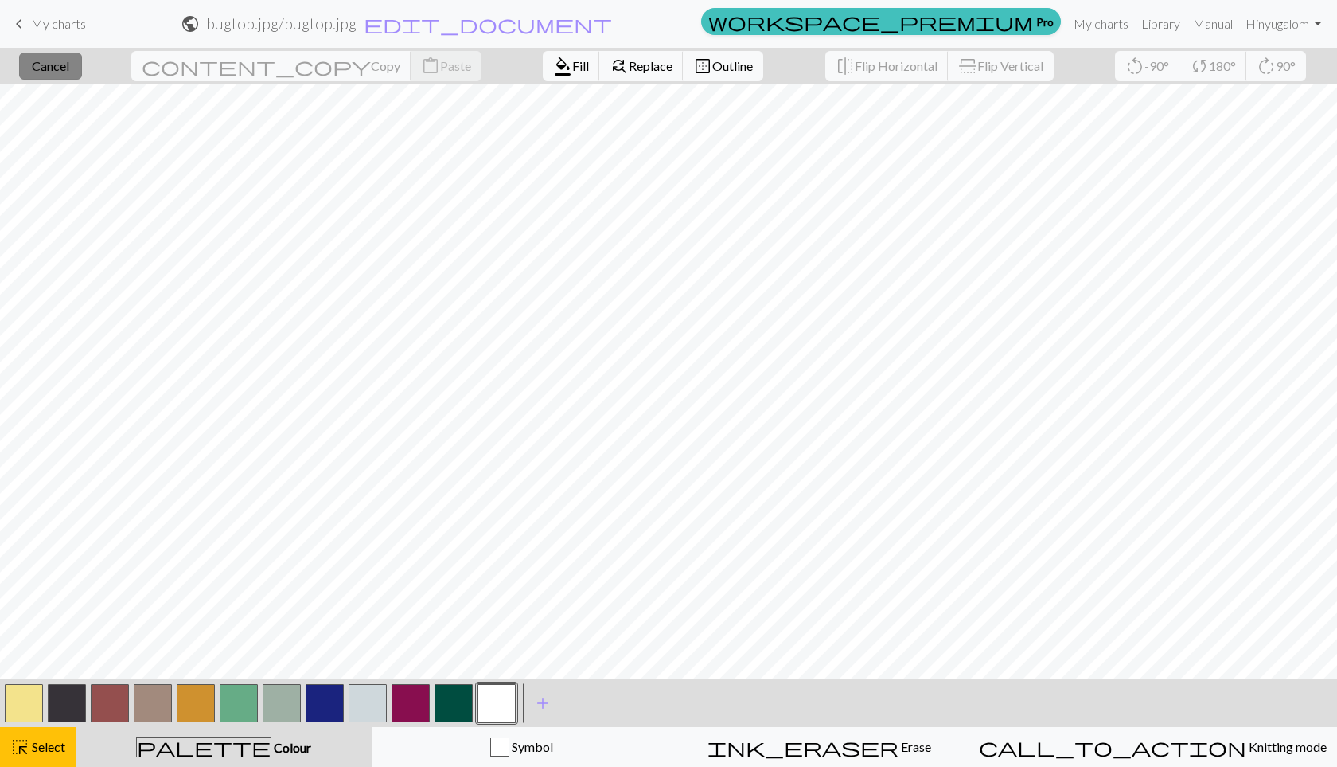
click at [75, 53] on button "close Cancel" at bounding box center [50, 66] width 63 height 27
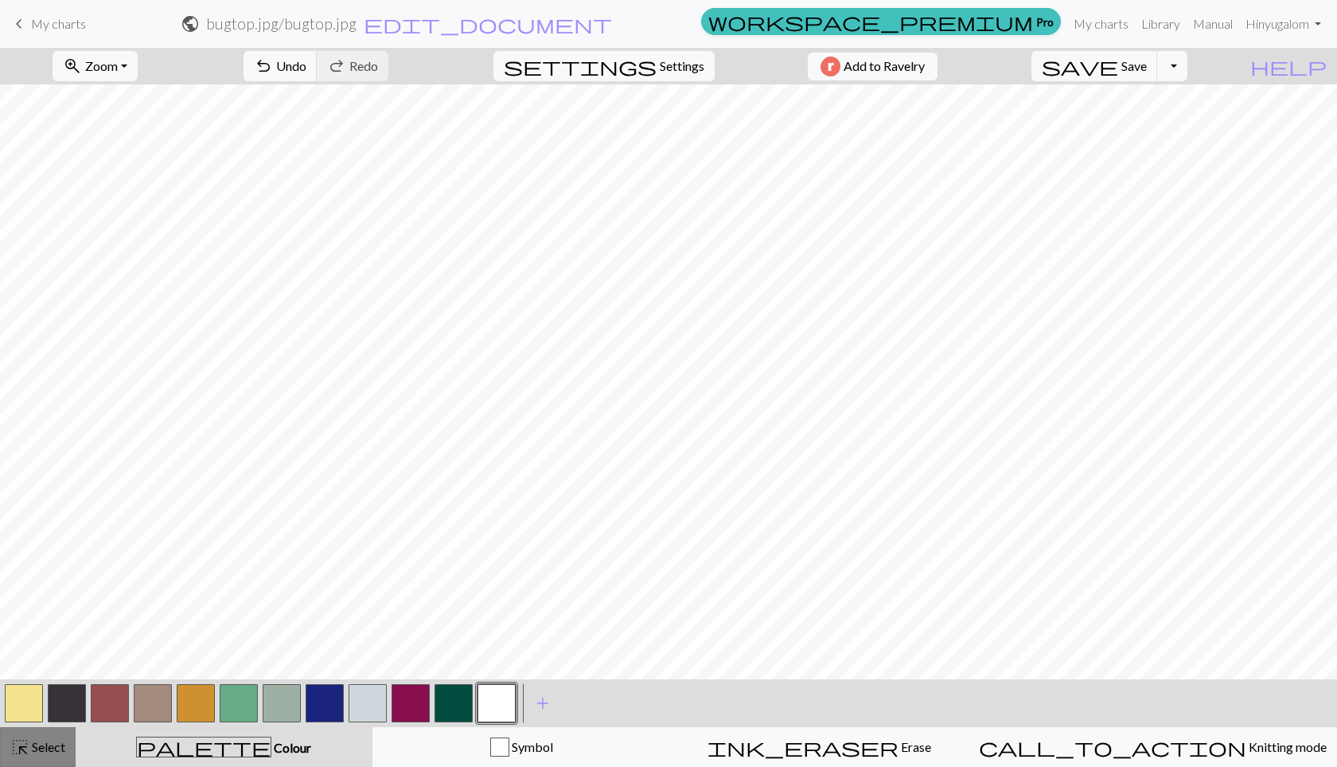
click at [51, 746] on span "Select" at bounding box center [47, 746] width 36 height 15
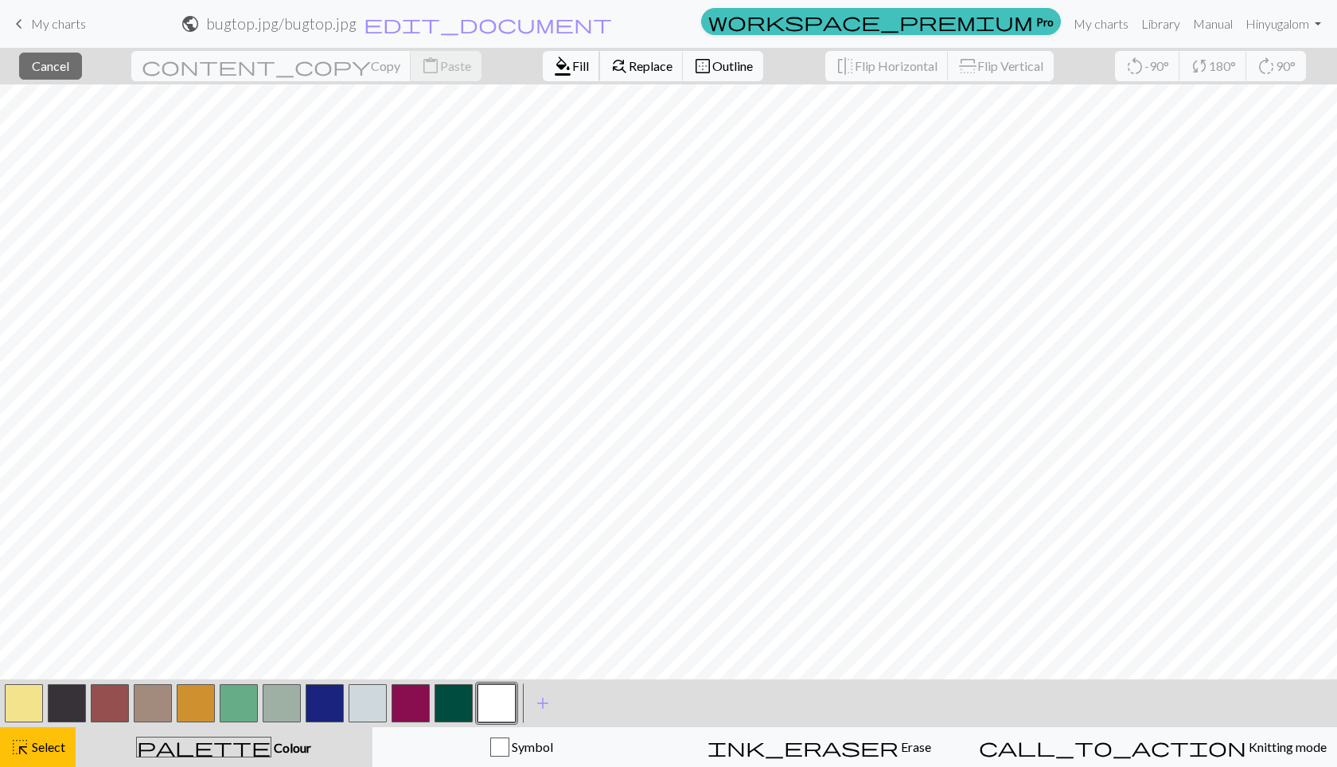
click at [543, 61] on button "format_color_fill Fill" at bounding box center [571, 66] width 57 height 30
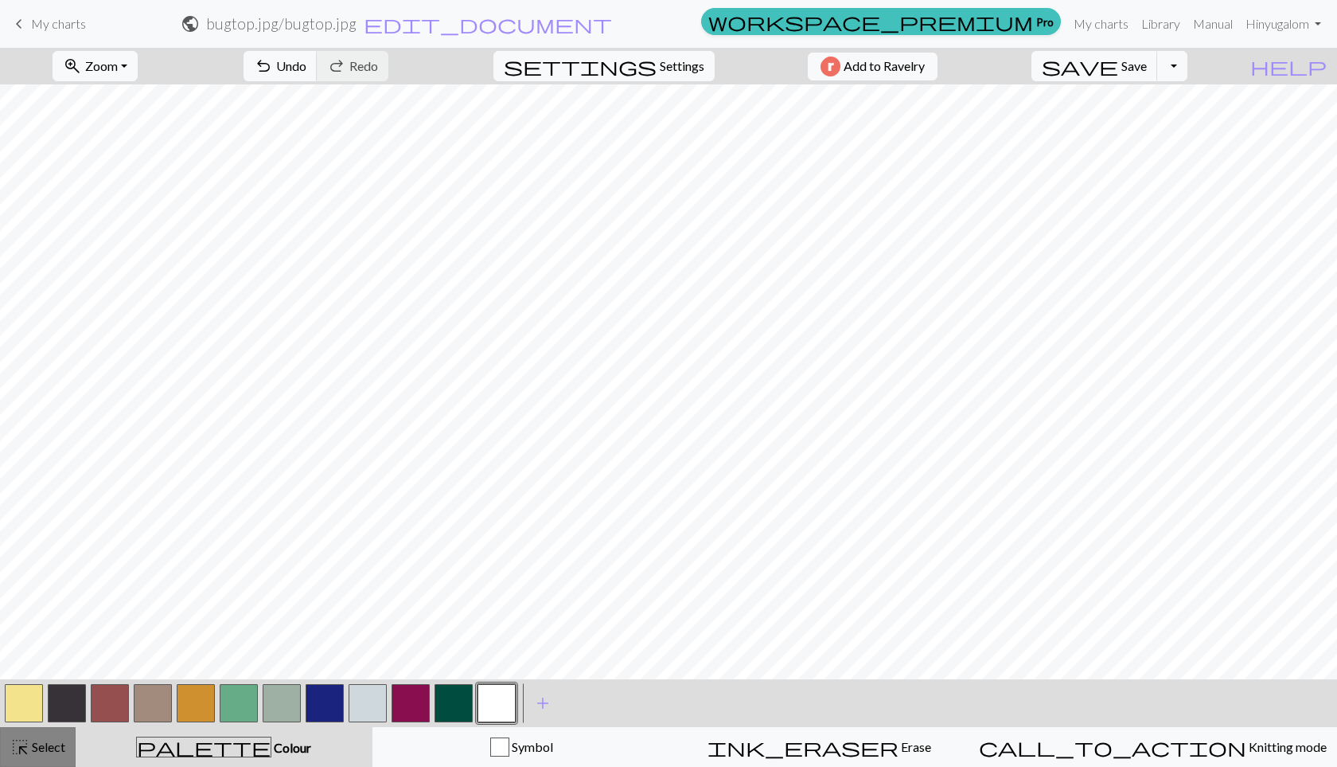
click at [60, 747] on span "Select" at bounding box center [47, 746] width 36 height 15
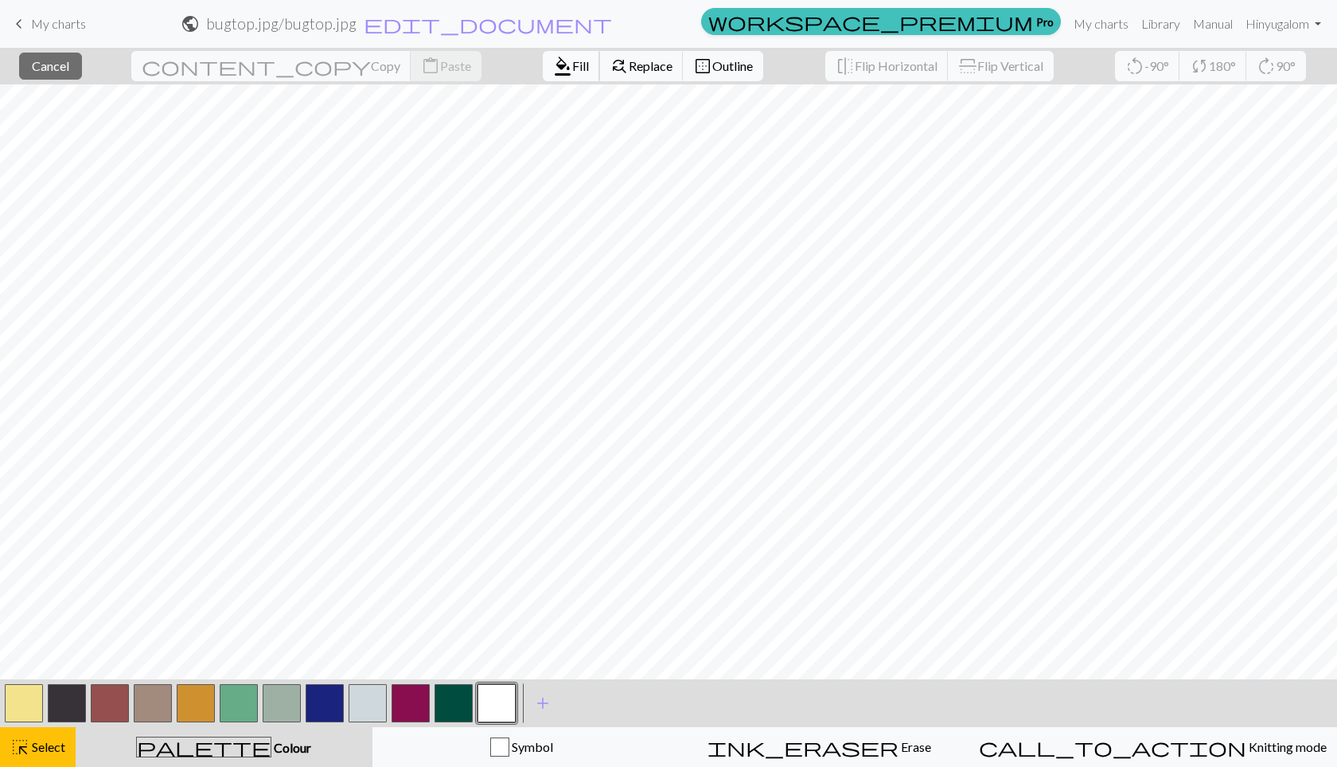
click at [553, 66] on span "format_color_fill" at bounding box center [562, 66] width 19 height 22
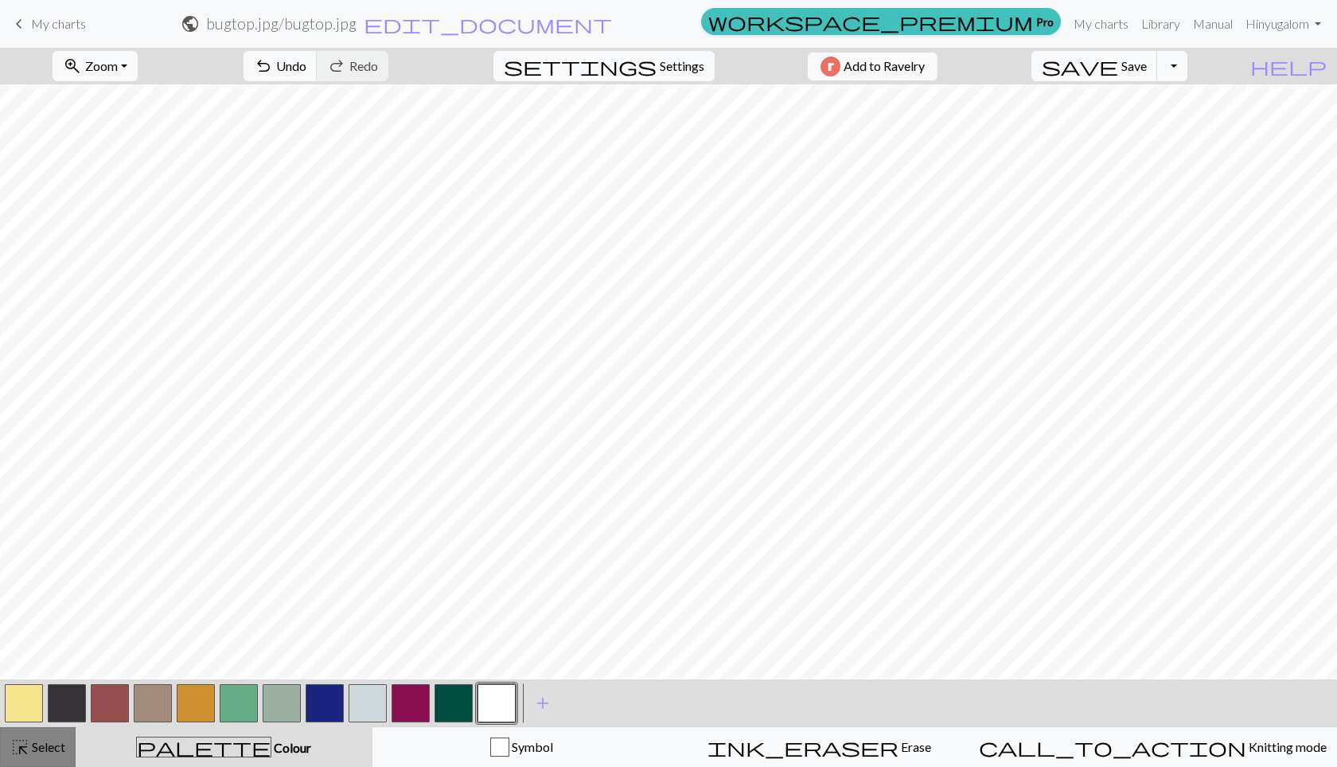
click at [35, 745] on span "Select" at bounding box center [47, 746] width 36 height 15
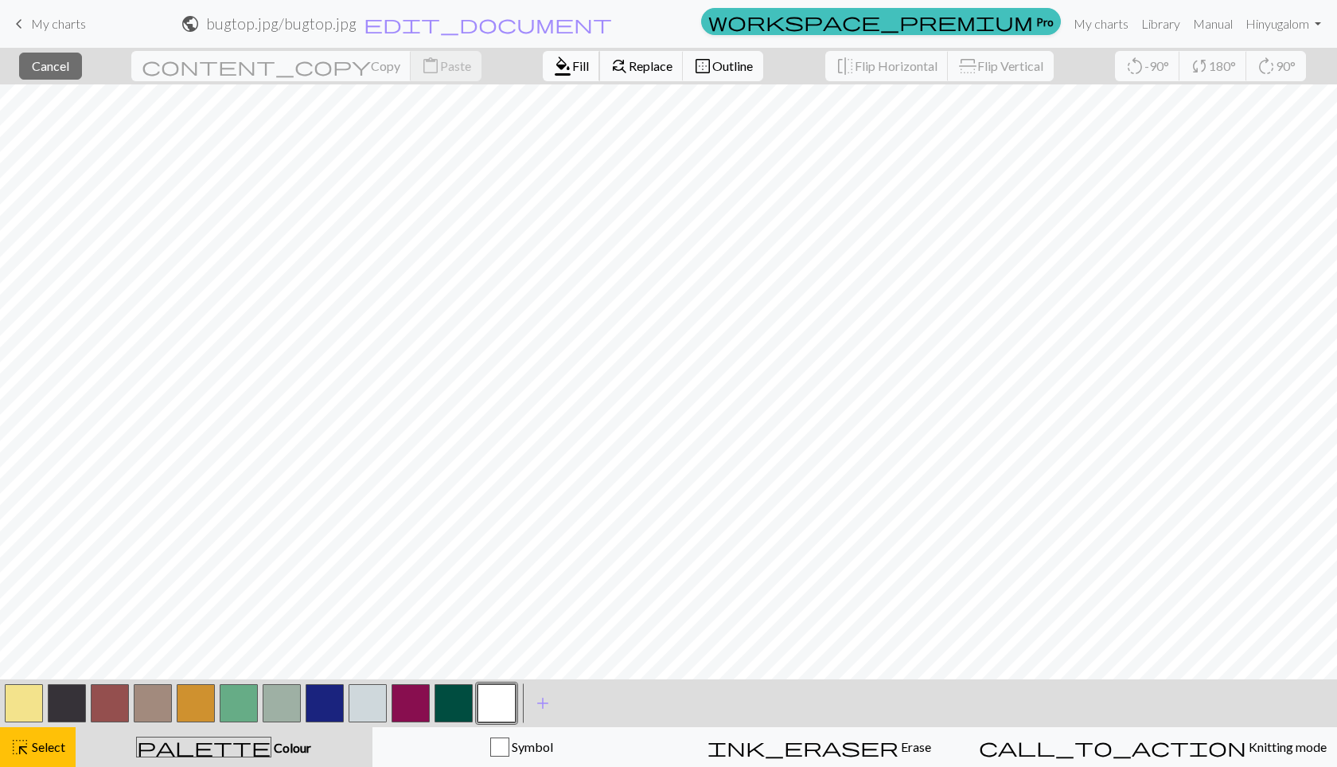
click at [553, 65] on span "format_color_fill" at bounding box center [562, 66] width 19 height 22
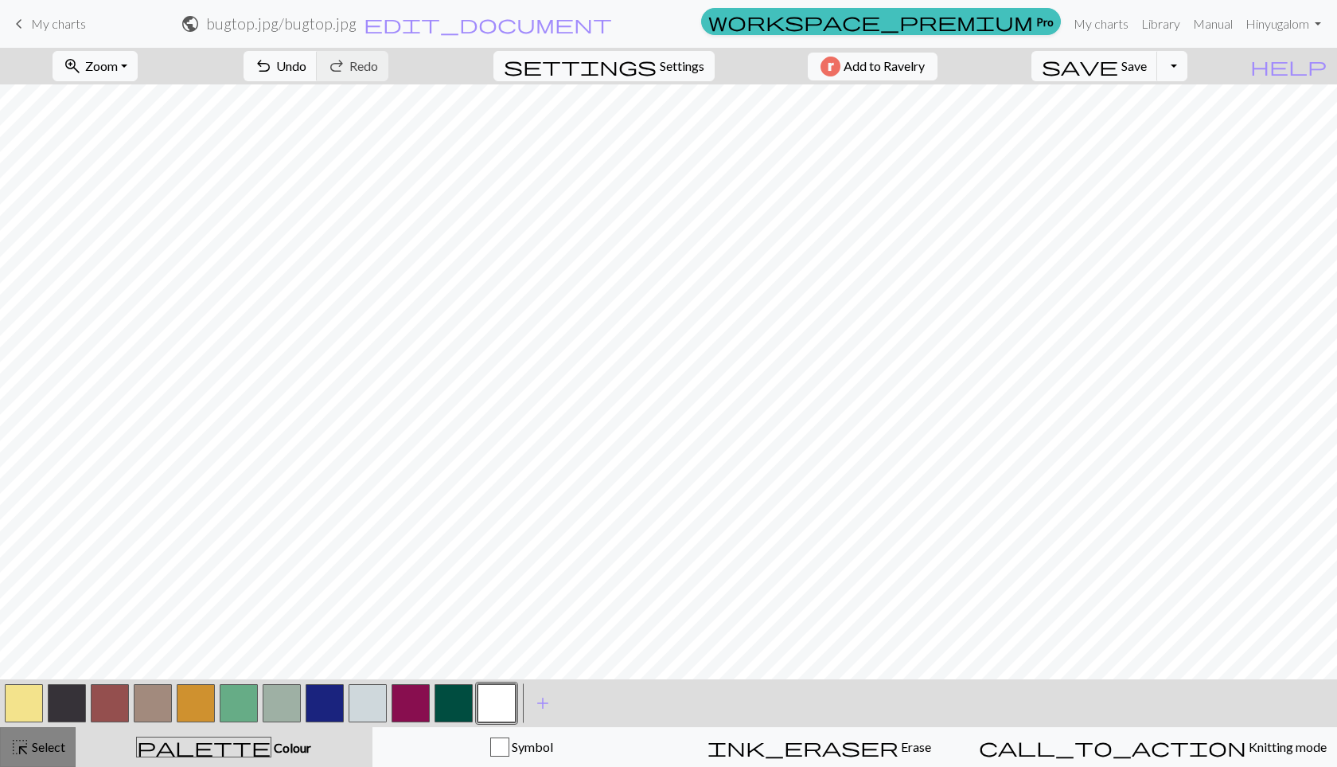
click at [37, 741] on span "Select" at bounding box center [47, 746] width 36 height 15
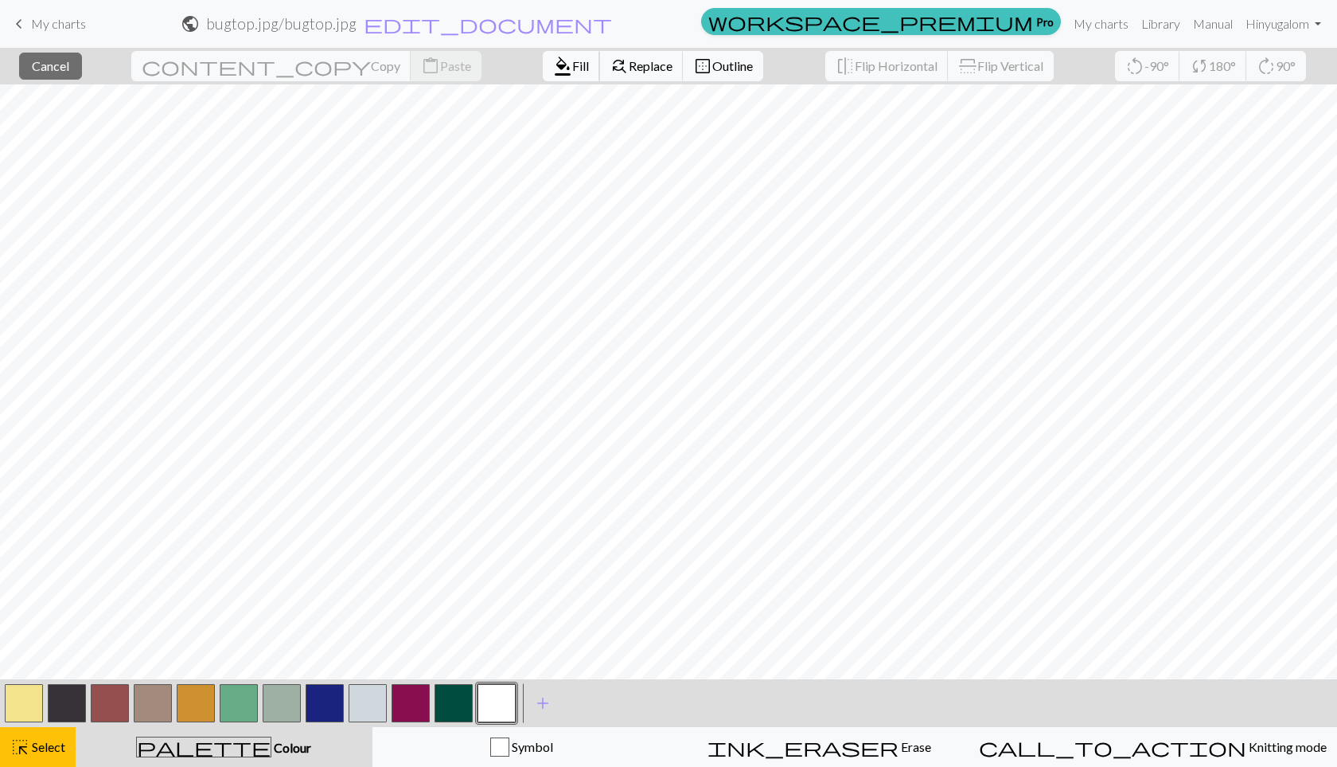
click at [553, 67] on span "format_color_fill" at bounding box center [562, 66] width 19 height 22
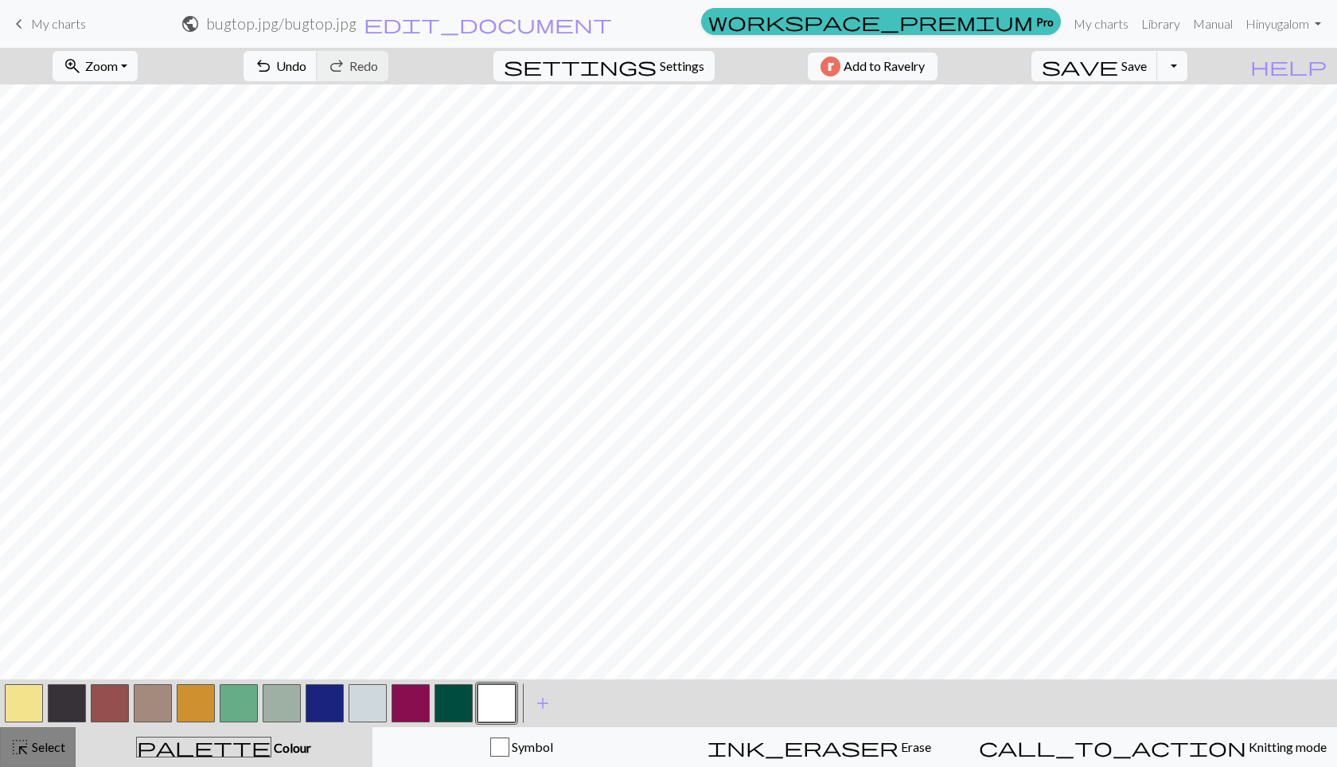
click at [23, 743] on span "highlight_alt" at bounding box center [19, 747] width 19 height 22
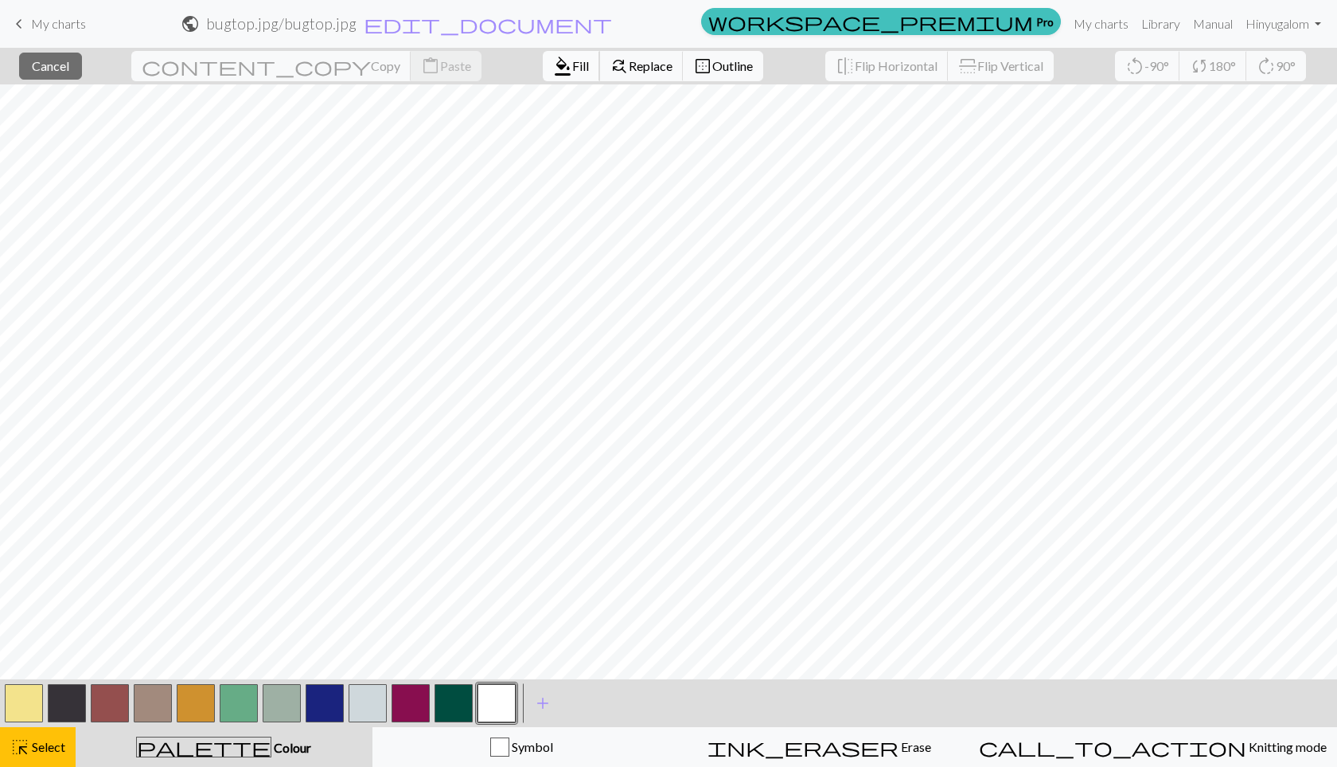
click at [553, 70] on span "format_color_fill" at bounding box center [562, 66] width 19 height 22
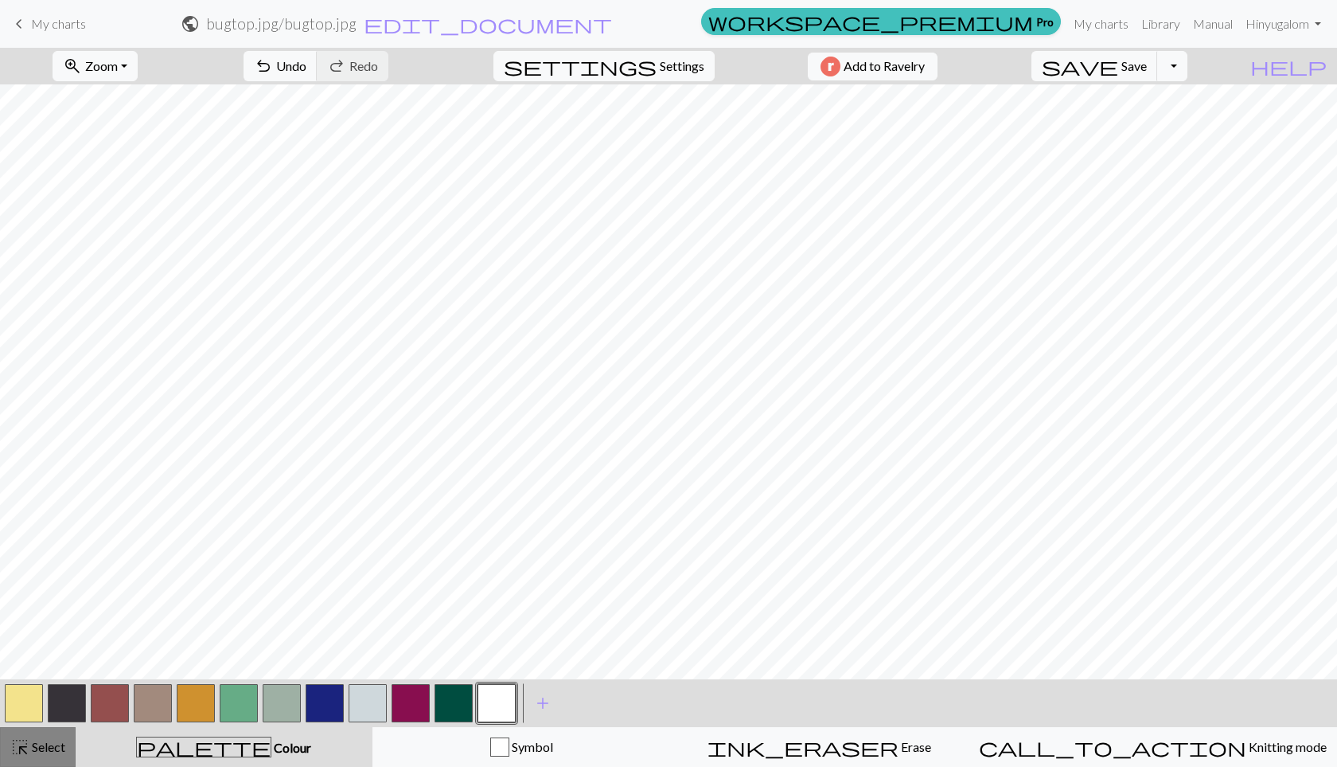
click at [28, 755] on span "highlight_alt" at bounding box center [19, 747] width 19 height 22
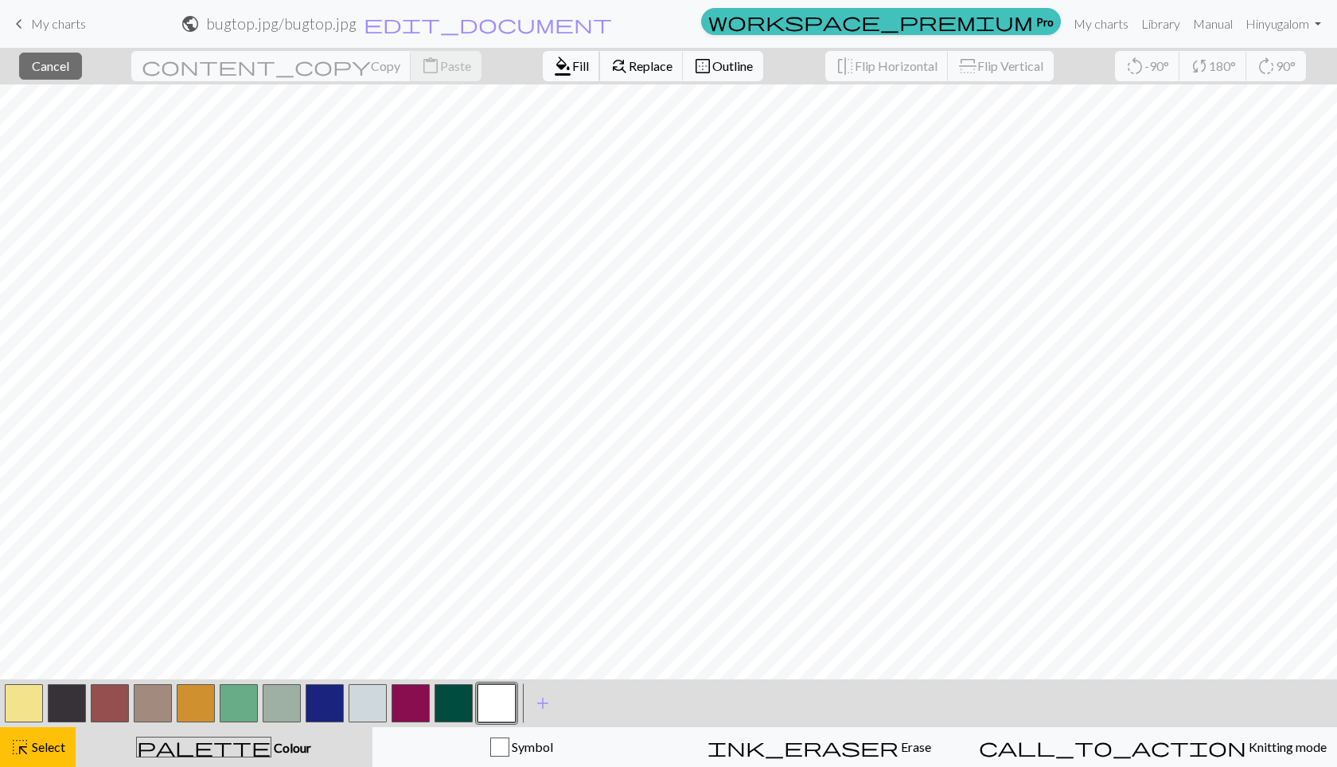
click at [572, 58] on span "Fill" at bounding box center [580, 65] width 17 height 15
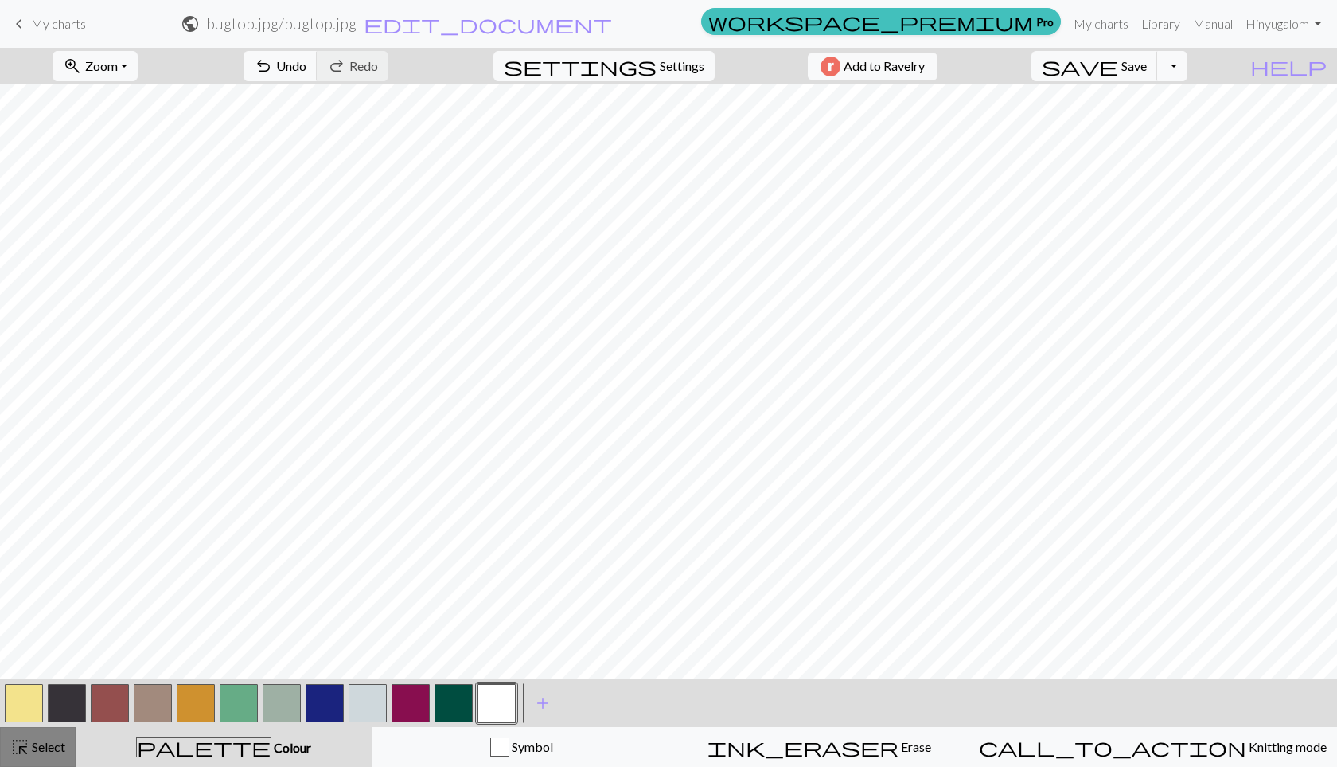
click at [54, 743] on span "Select" at bounding box center [47, 746] width 36 height 15
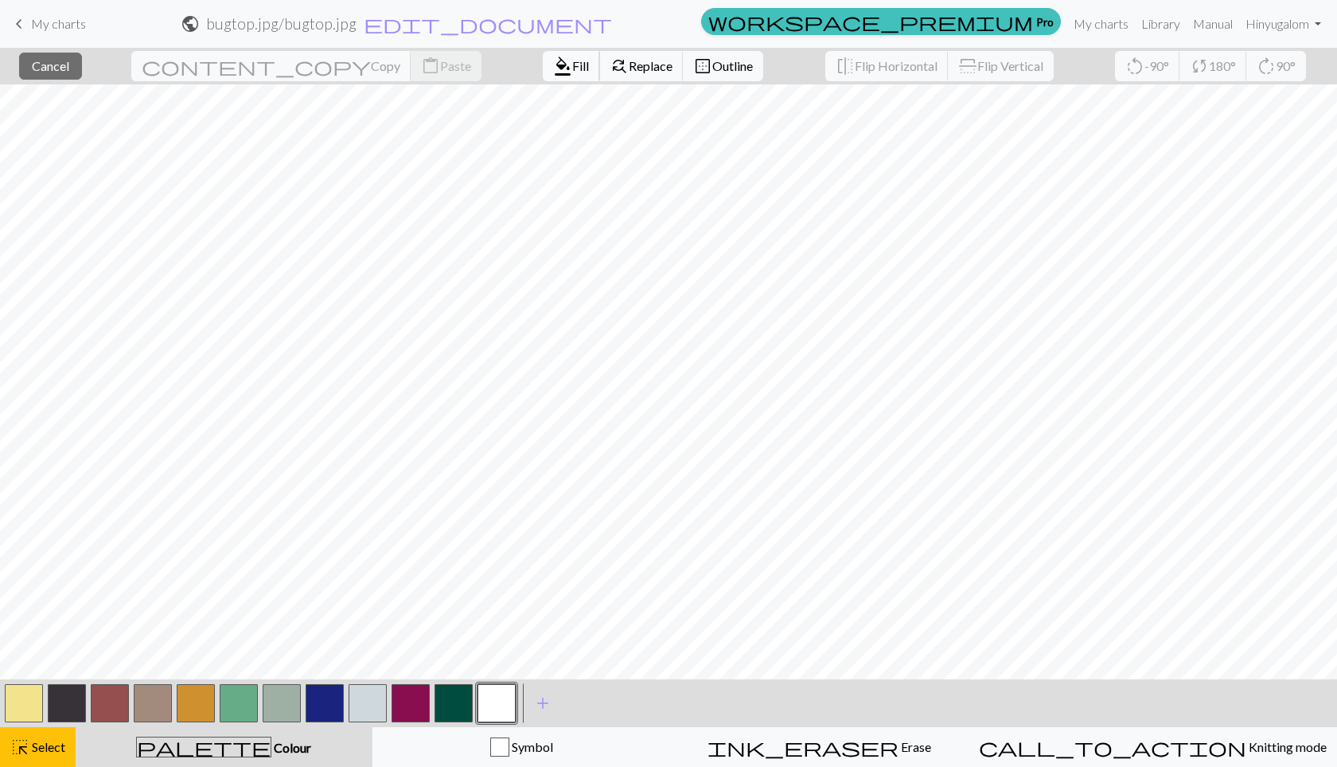
click at [553, 60] on span "format_color_fill" at bounding box center [562, 66] width 19 height 22
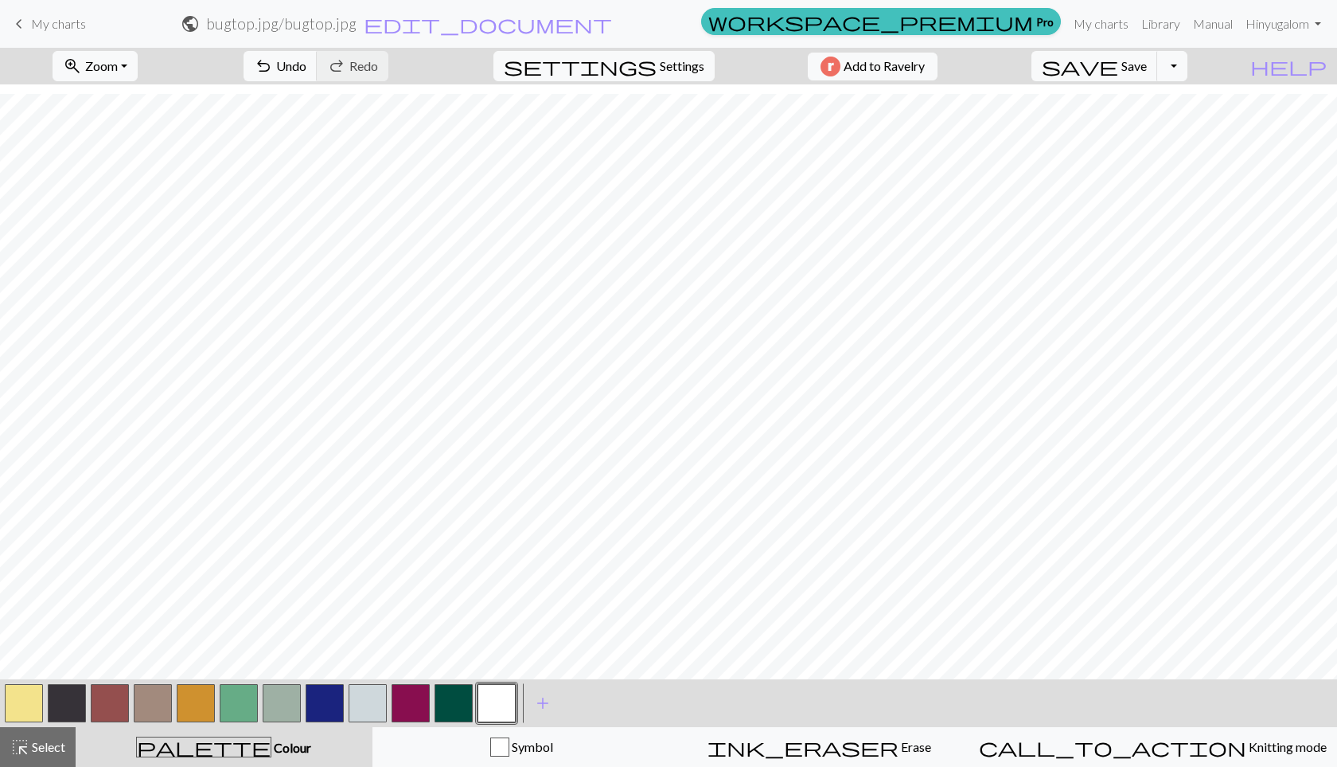
scroll to position [10, 0]
click at [42, 708] on button "button" at bounding box center [24, 703] width 38 height 38
click at [24, 739] on span "highlight_alt" at bounding box center [19, 747] width 19 height 22
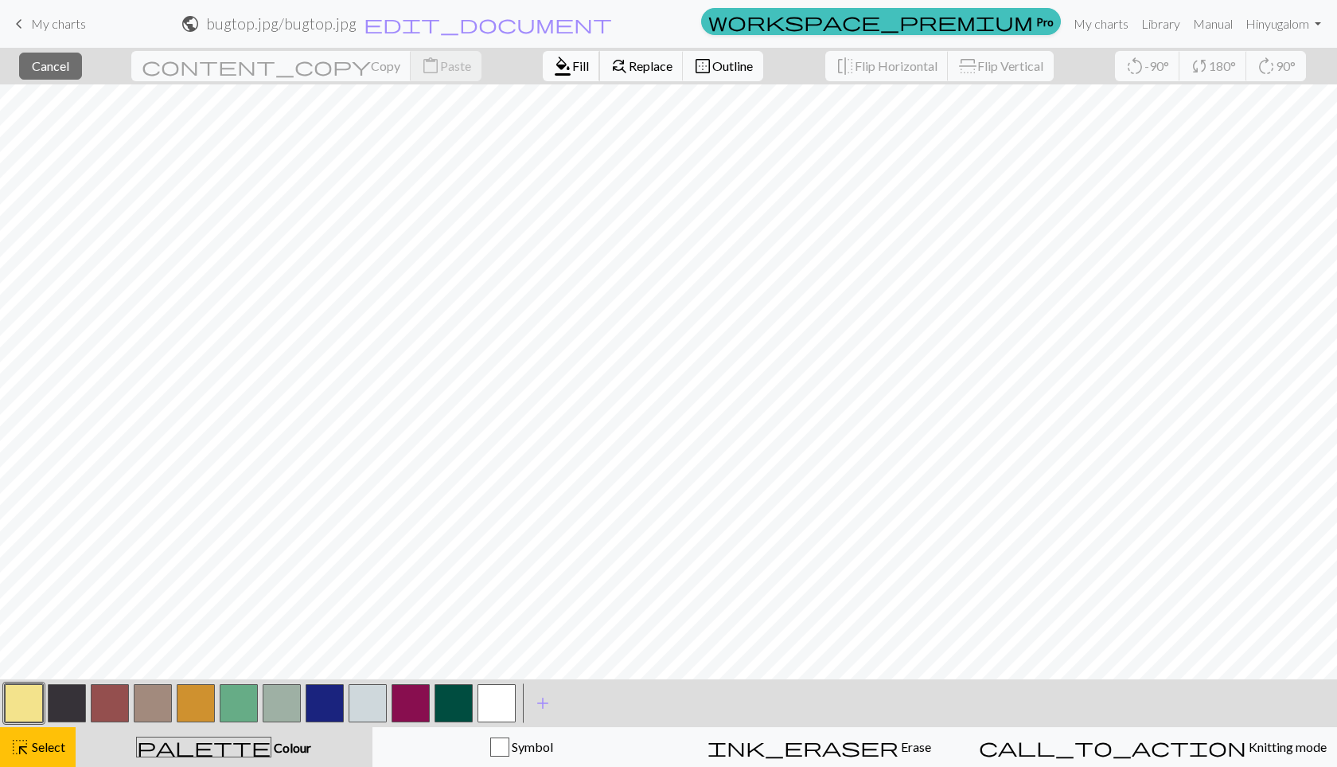
click at [572, 63] on span "Fill" at bounding box center [580, 65] width 17 height 15
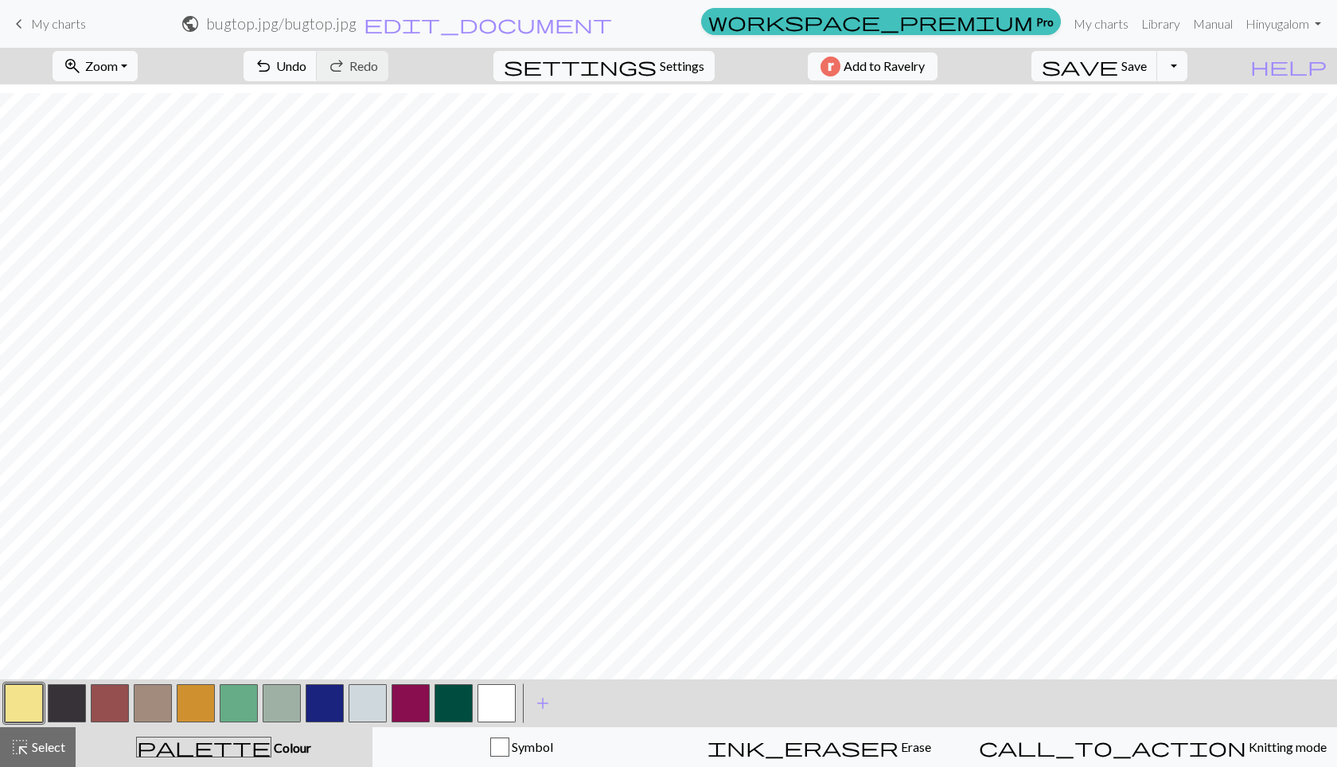
scroll to position [271, 0]
click at [35, 760] on button "highlight_alt Select Select" at bounding box center [38, 747] width 76 height 40
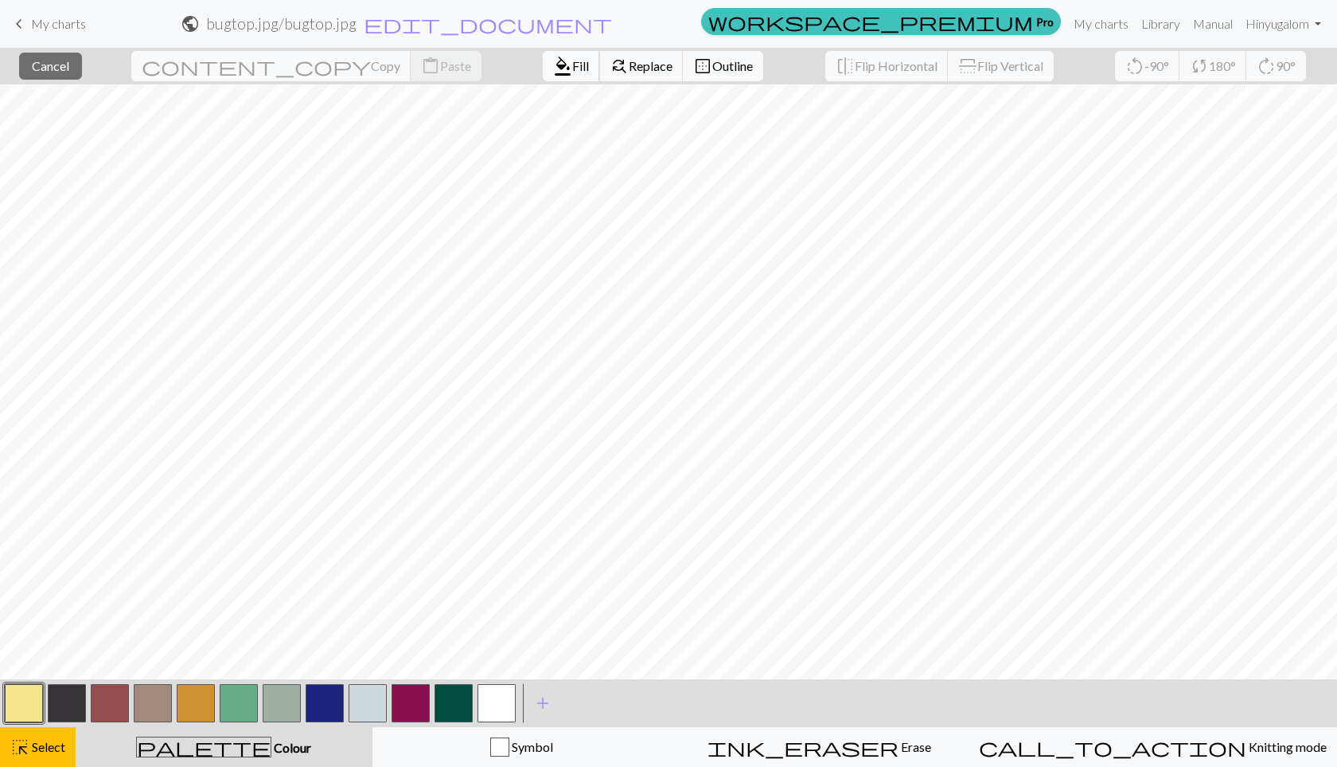
click at [553, 76] on span "format_color_fill" at bounding box center [562, 66] width 19 height 22
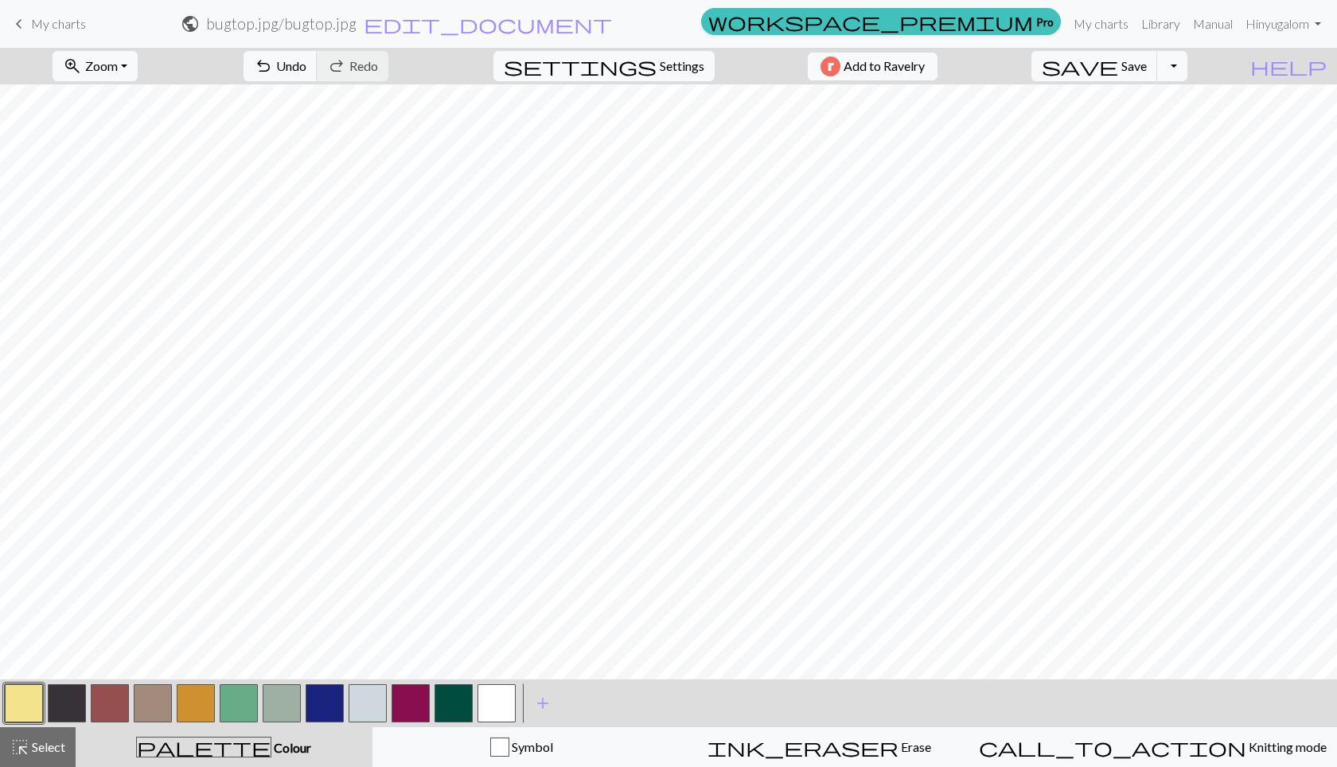
scroll to position [0, 0]
click at [64, 746] on span "Select" at bounding box center [47, 746] width 36 height 15
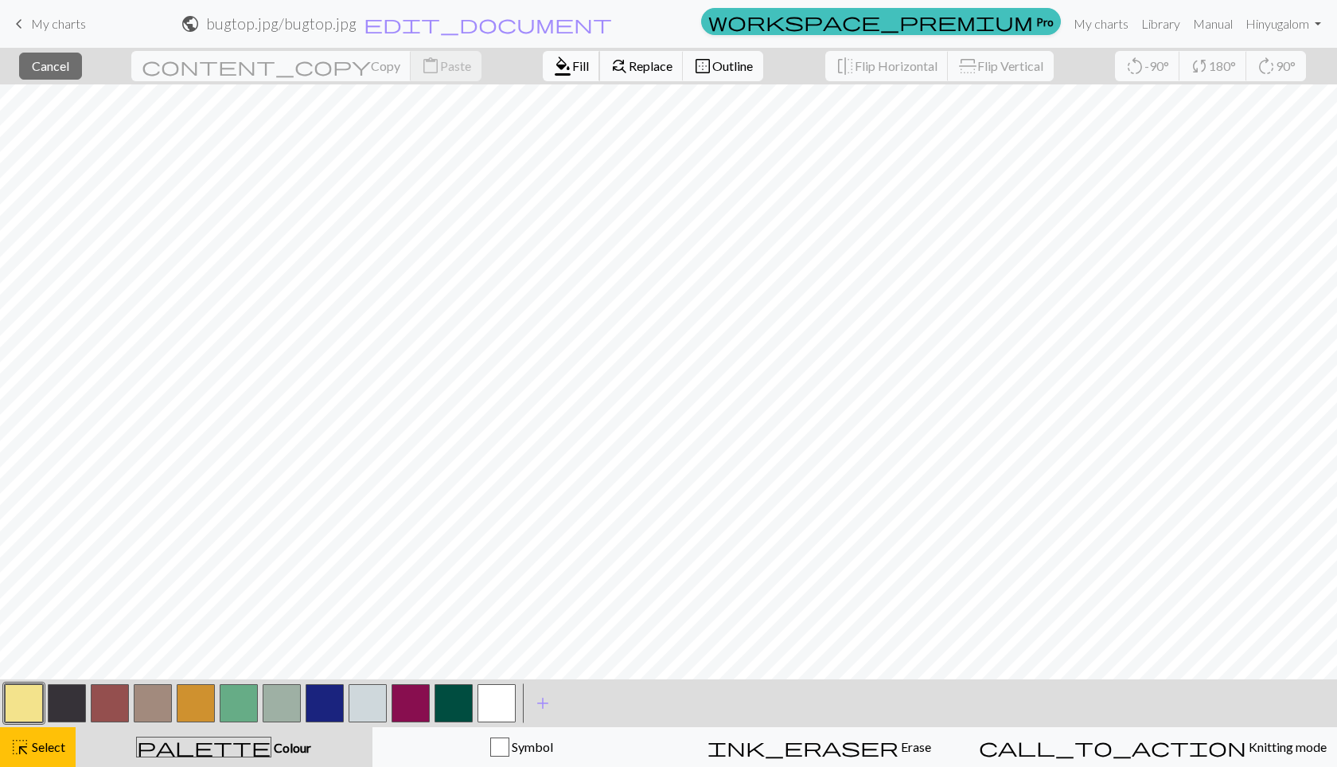
click at [543, 56] on button "format_color_fill Fill" at bounding box center [571, 66] width 57 height 30
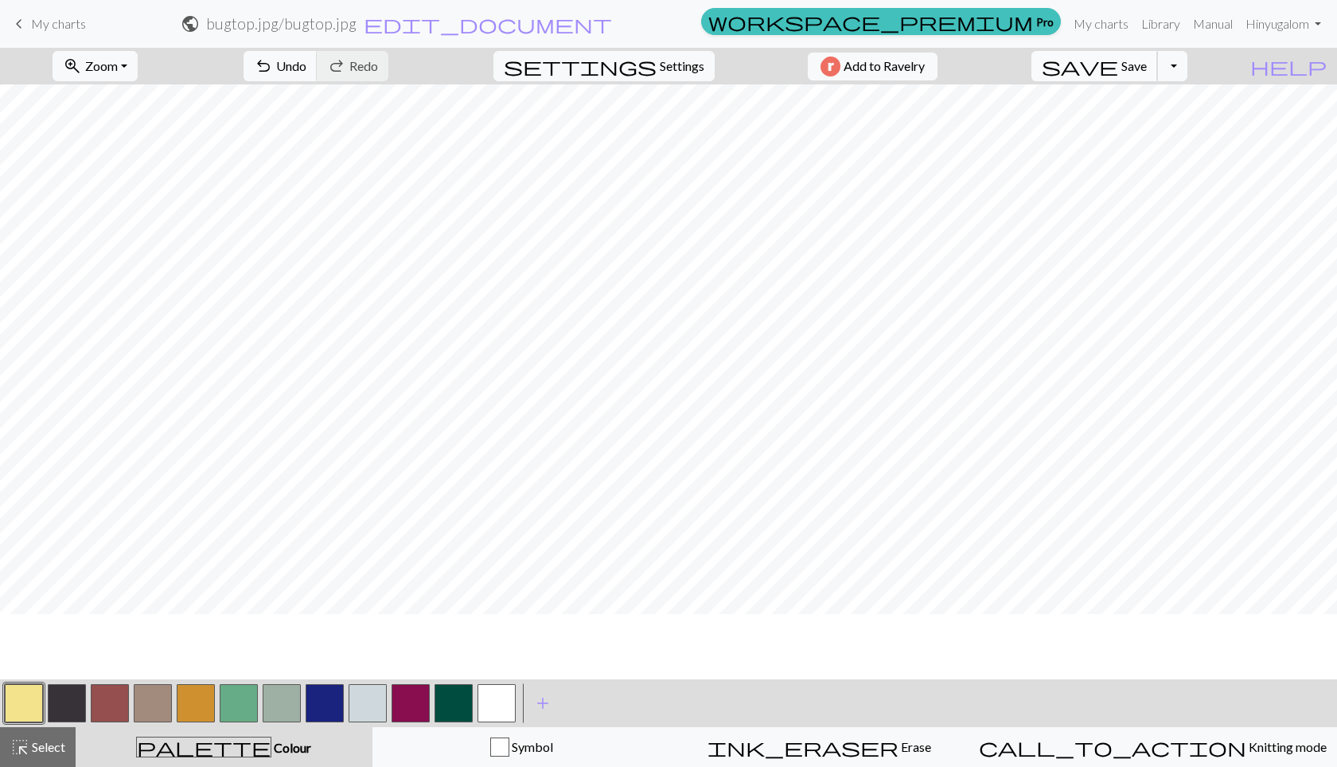
scroll to position [33, 0]
click at [1118, 73] on span "save" at bounding box center [1080, 66] width 76 height 22
click at [1205, 65] on div "Oh no! The chart couldn't be saved this time. Here are some things you can try …" at bounding box center [668, 151] width 1337 height 302
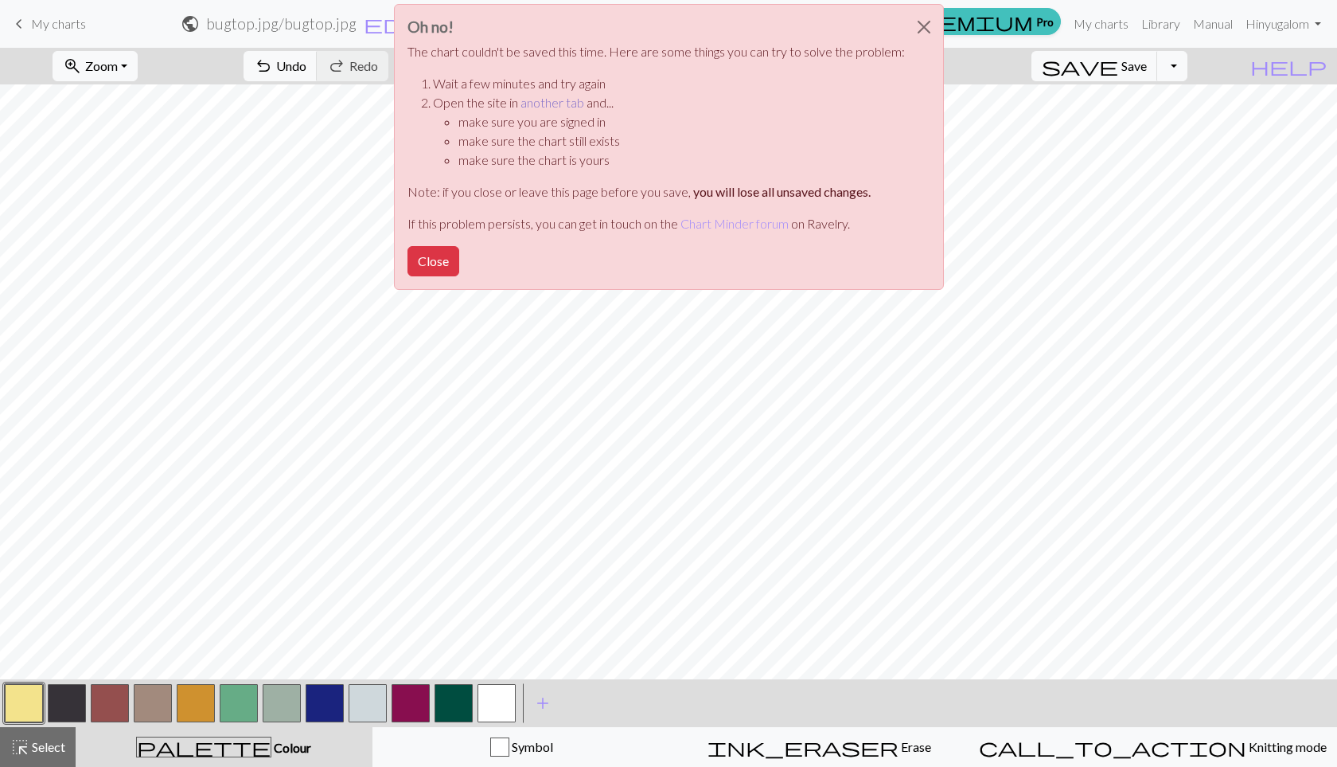
click at [562, 103] on link "another tab" at bounding box center [553, 102] width 64 height 15
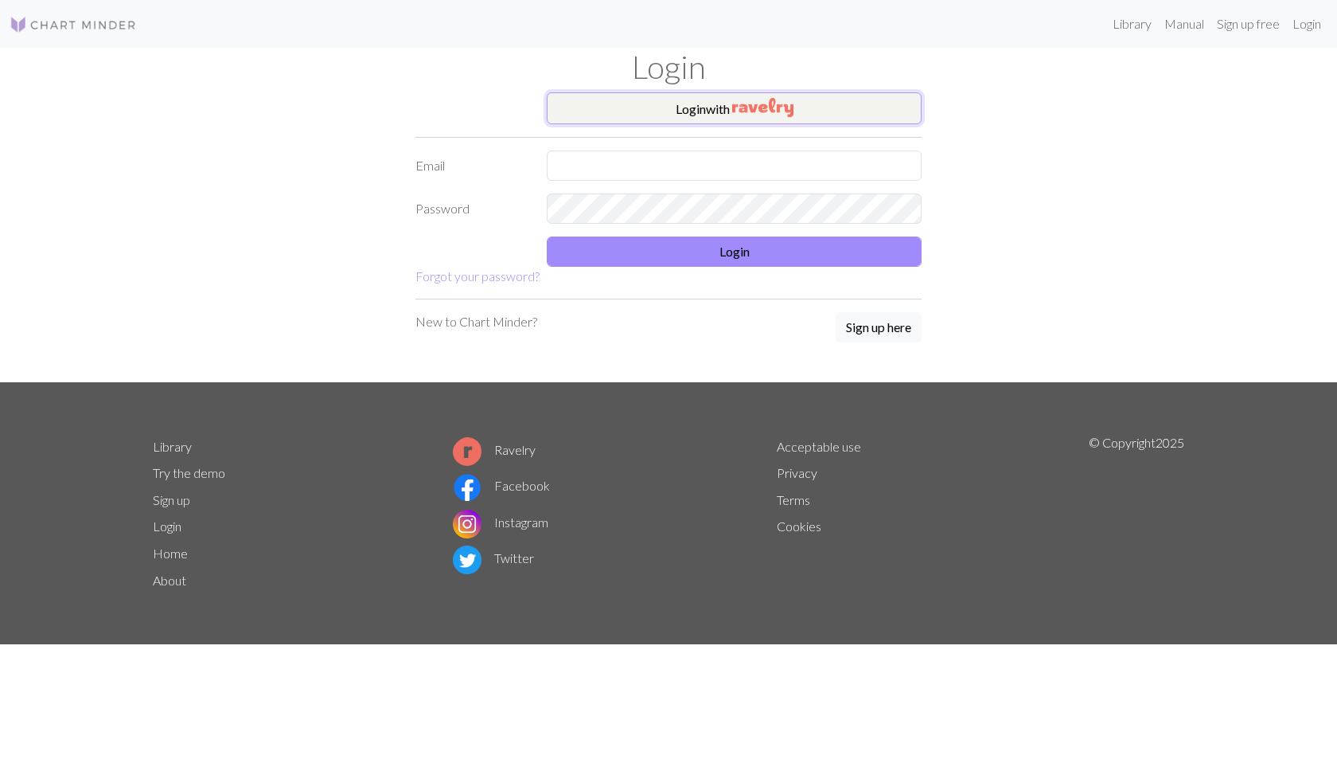
click at [800, 117] on button "Login with" at bounding box center [734, 108] width 375 height 32
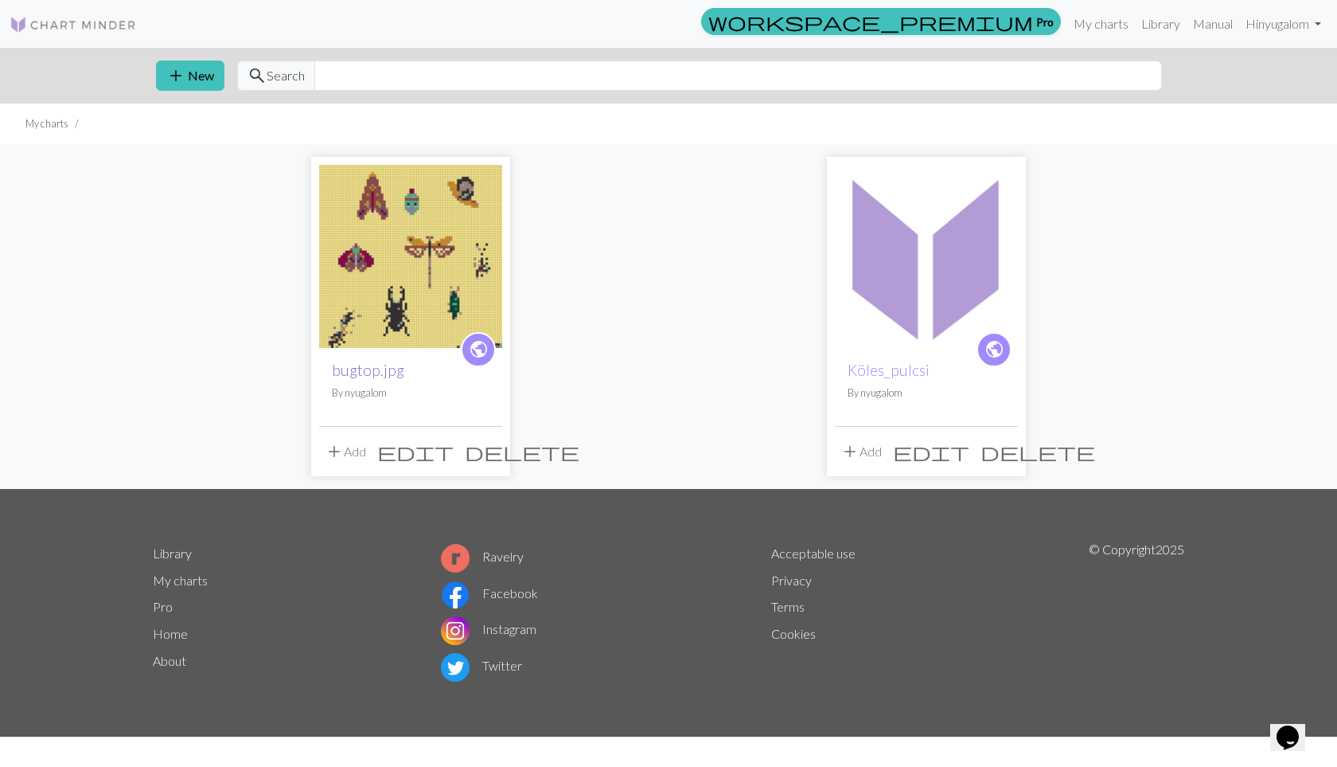
click at [373, 374] on link "bugtop.jpg" at bounding box center [368, 370] width 72 height 18
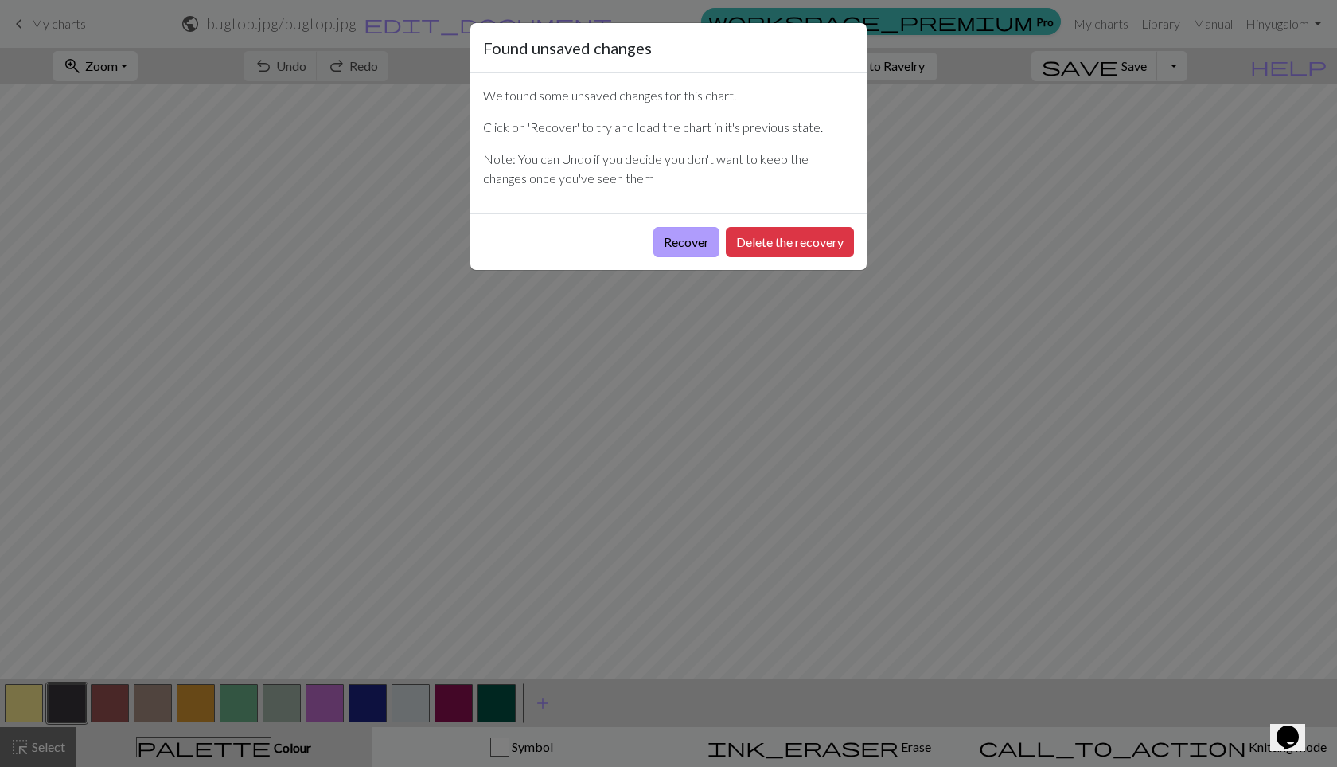
click at [697, 234] on button "Recover" at bounding box center [687, 242] width 66 height 30
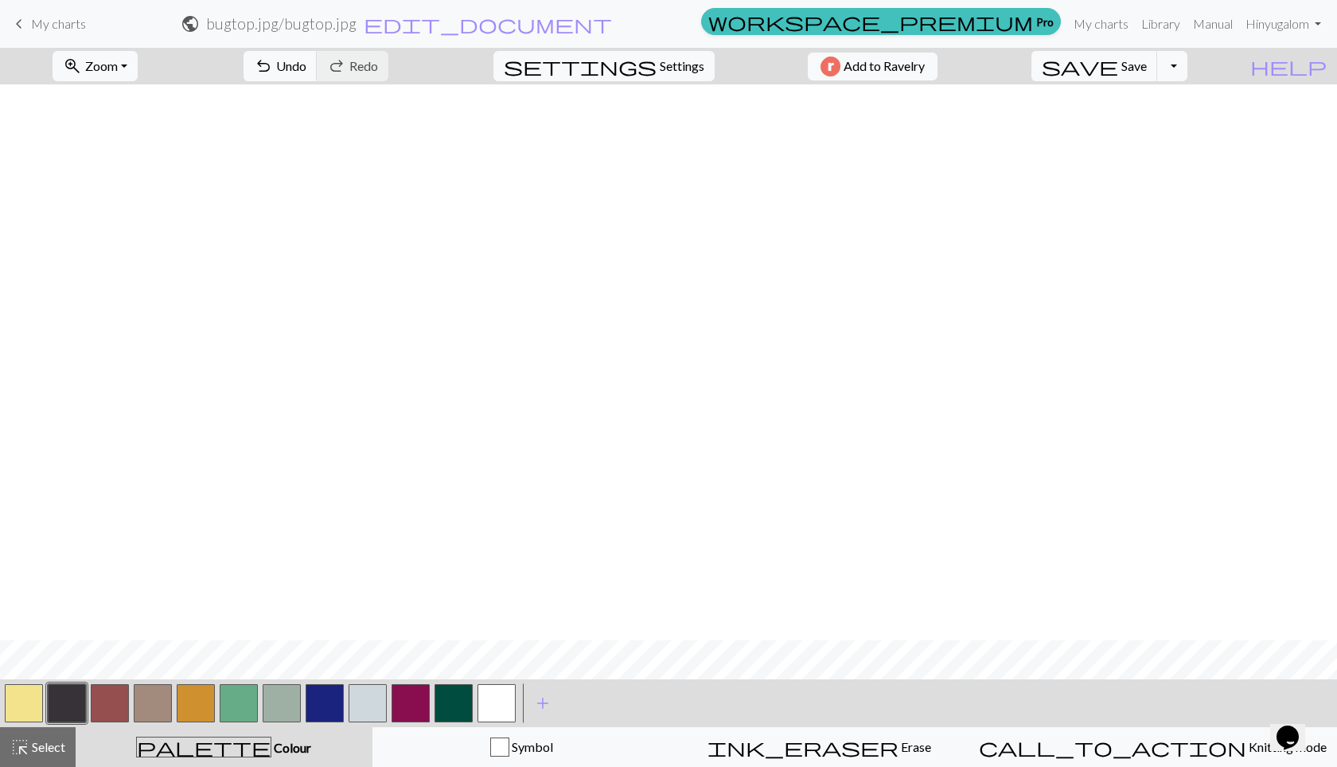
scroll to position [556, 0]
click at [1147, 70] on span "Save" at bounding box center [1134, 65] width 25 height 15
click at [1188, 71] on button "Toggle Dropdown" at bounding box center [1172, 66] width 30 height 30
click at [1166, 119] on button "save_alt Download" at bounding box center [1055, 126] width 263 height 25
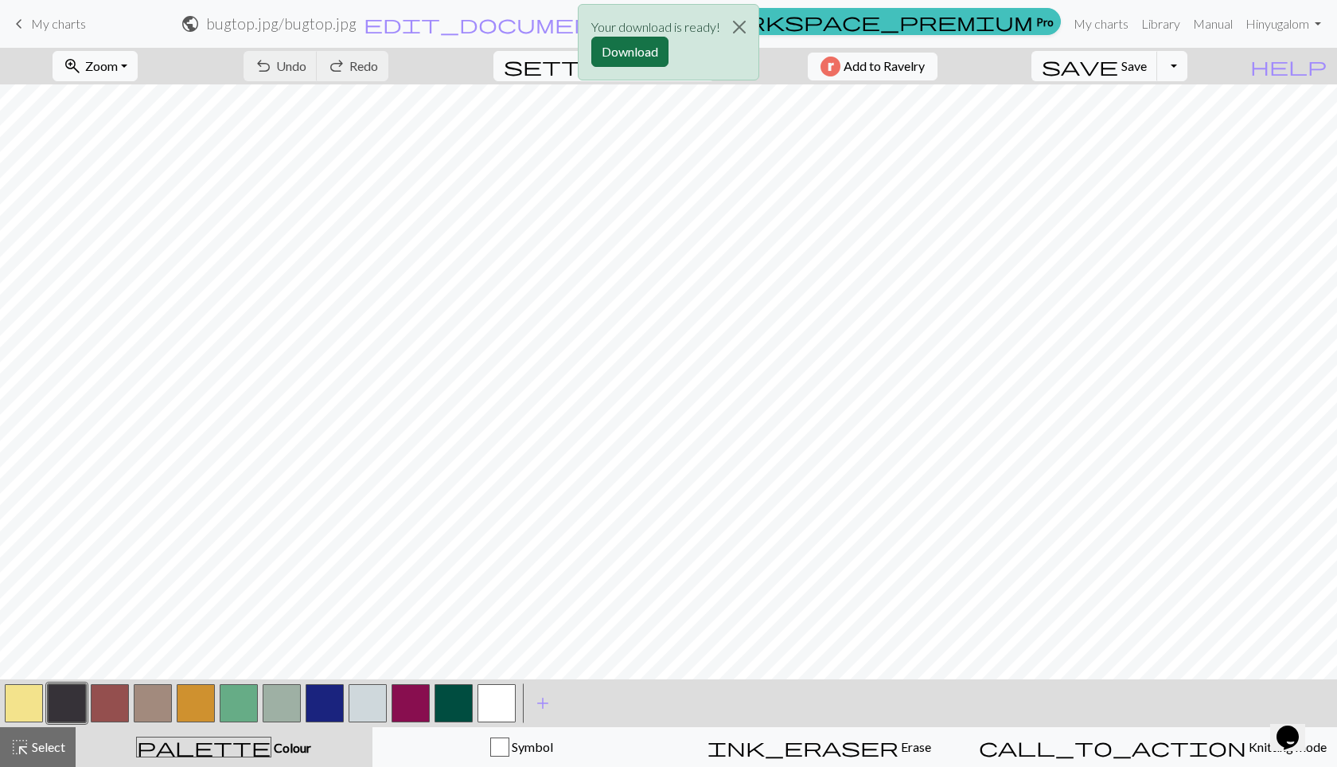
click at [604, 54] on button "Download" at bounding box center [629, 52] width 77 height 30
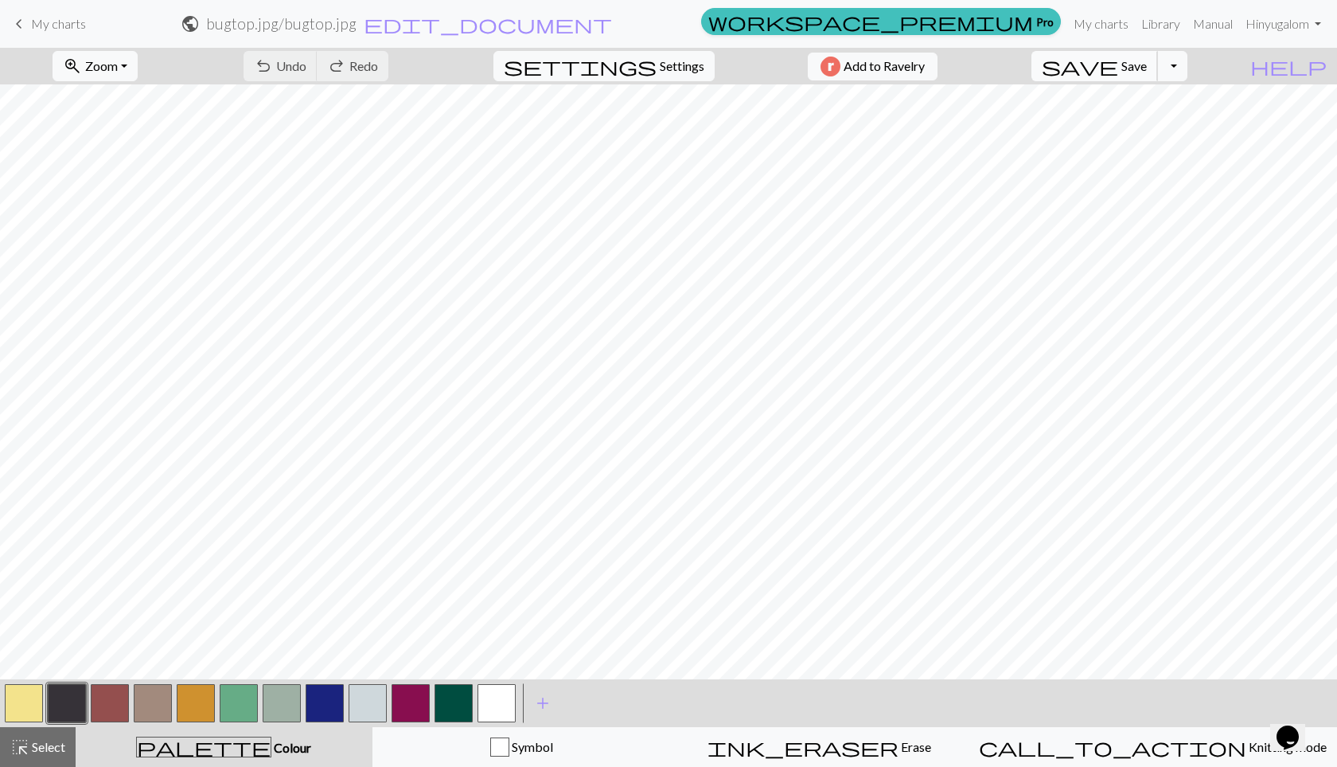
click at [1158, 76] on button "save Save Save" at bounding box center [1095, 66] width 127 height 30
